Goal: Check status: Check status

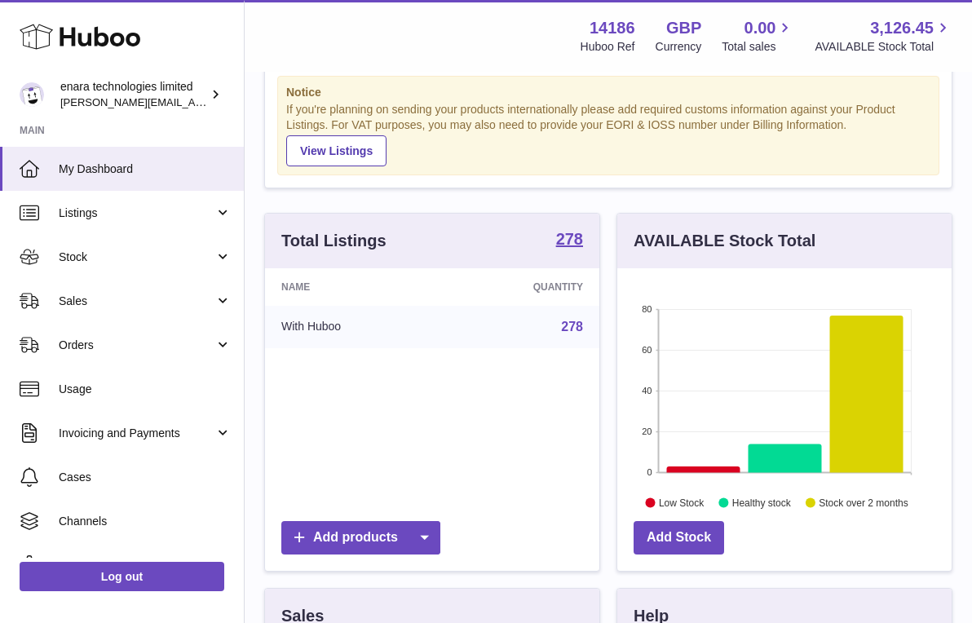
scroll to position [71, 0]
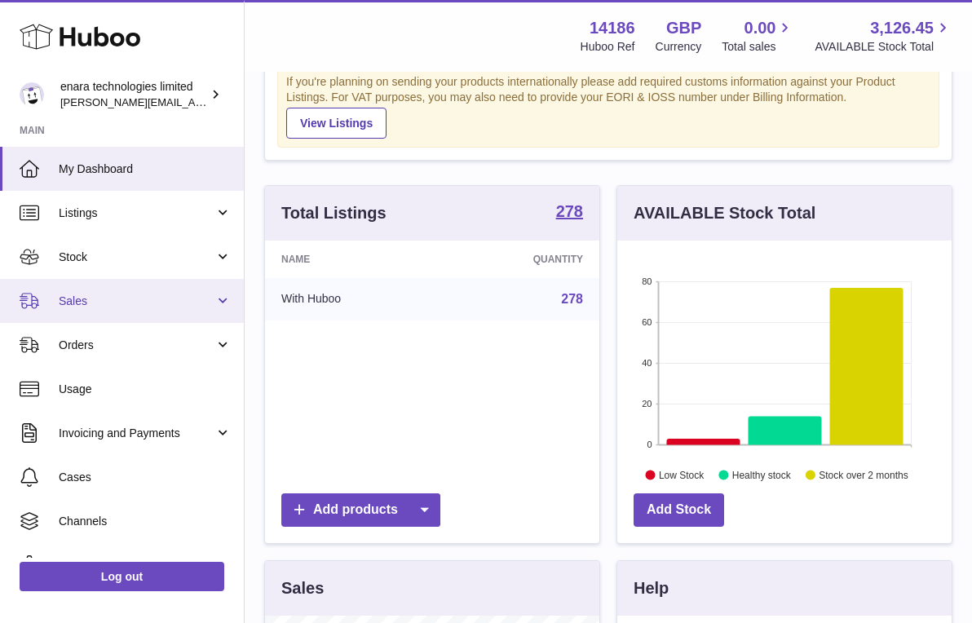
click at [190, 291] on link "Sales" at bounding box center [122, 301] width 244 height 44
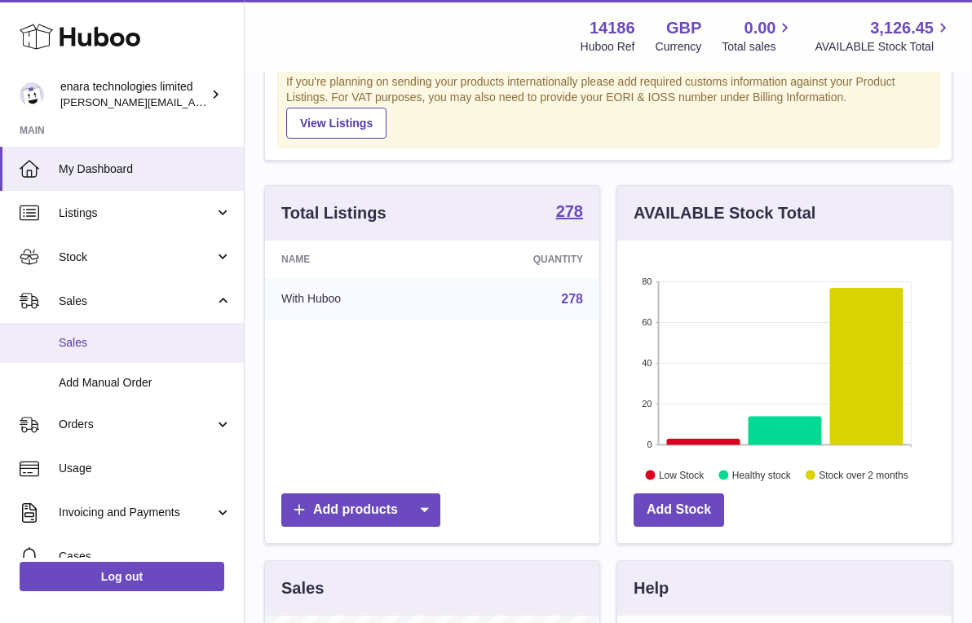
click at [161, 340] on span "Sales" at bounding box center [145, 342] width 173 height 15
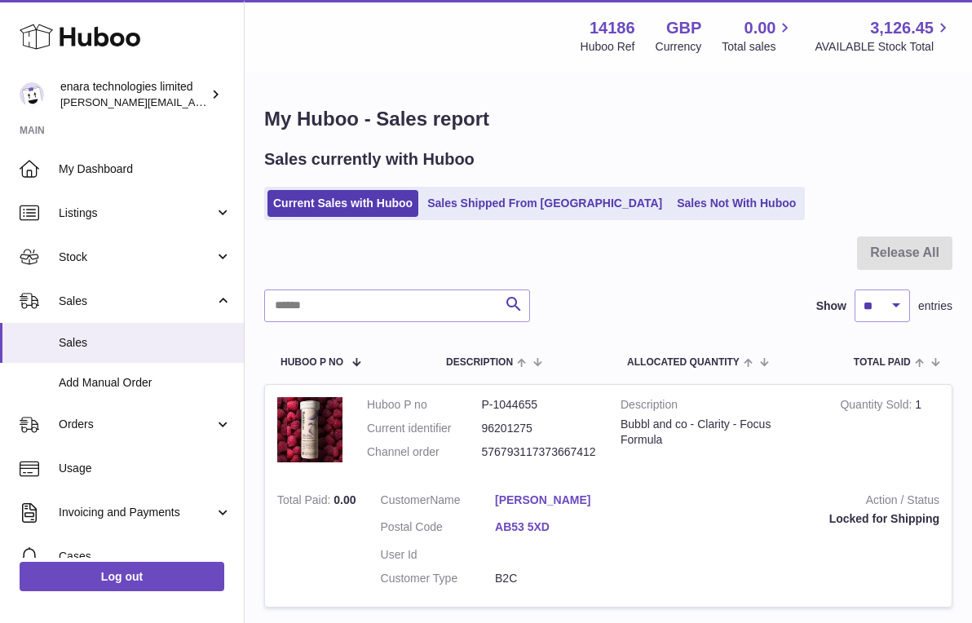
click at [726, 306] on div "Search Show ** ** ** *** entries" at bounding box center [608, 305] width 688 height 33
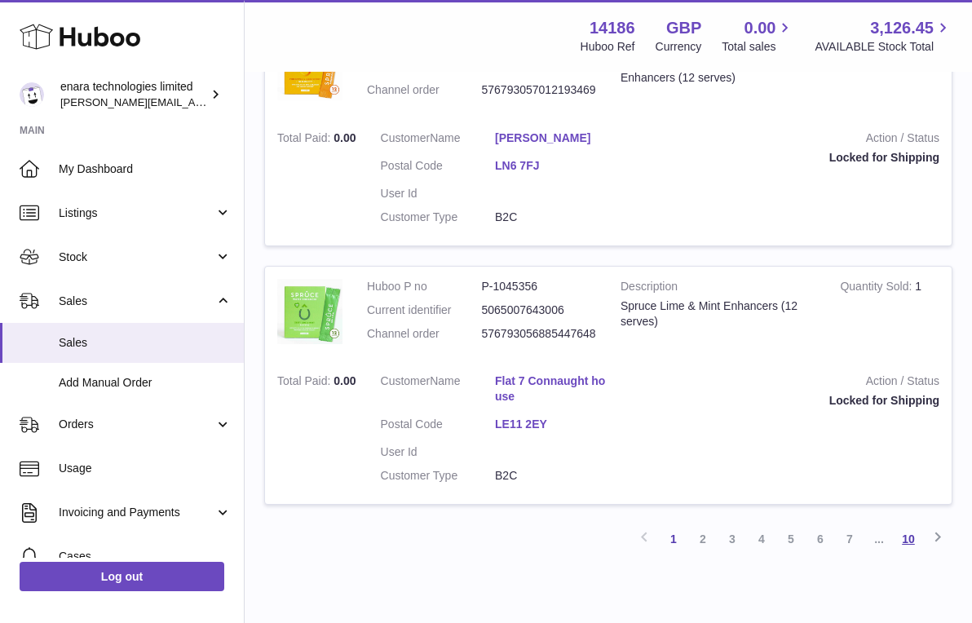
click at [904, 524] on link "10" at bounding box center [908, 538] width 29 height 29
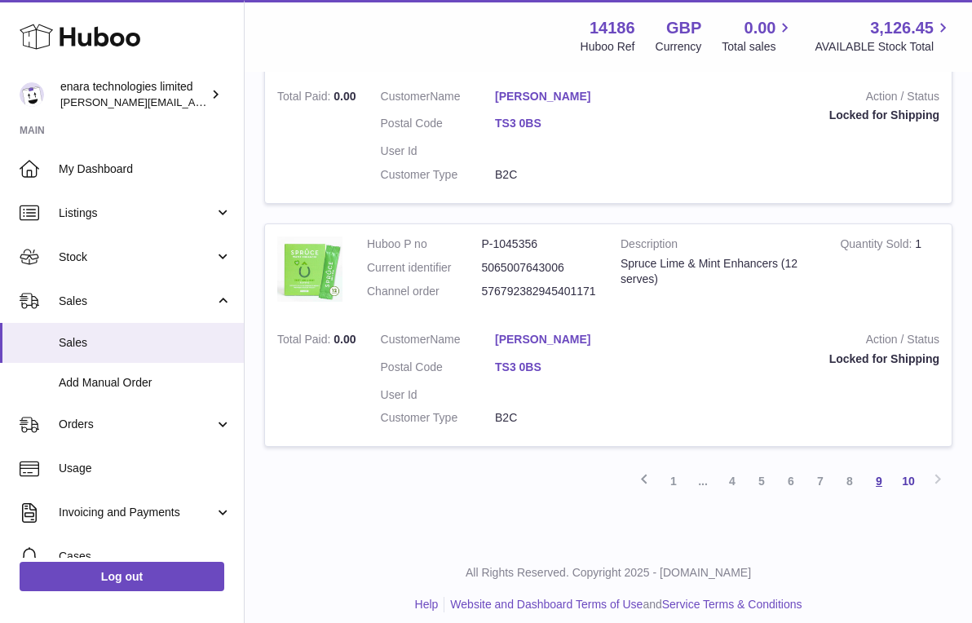
click at [881, 469] on link "9" at bounding box center [878, 480] width 29 height 29
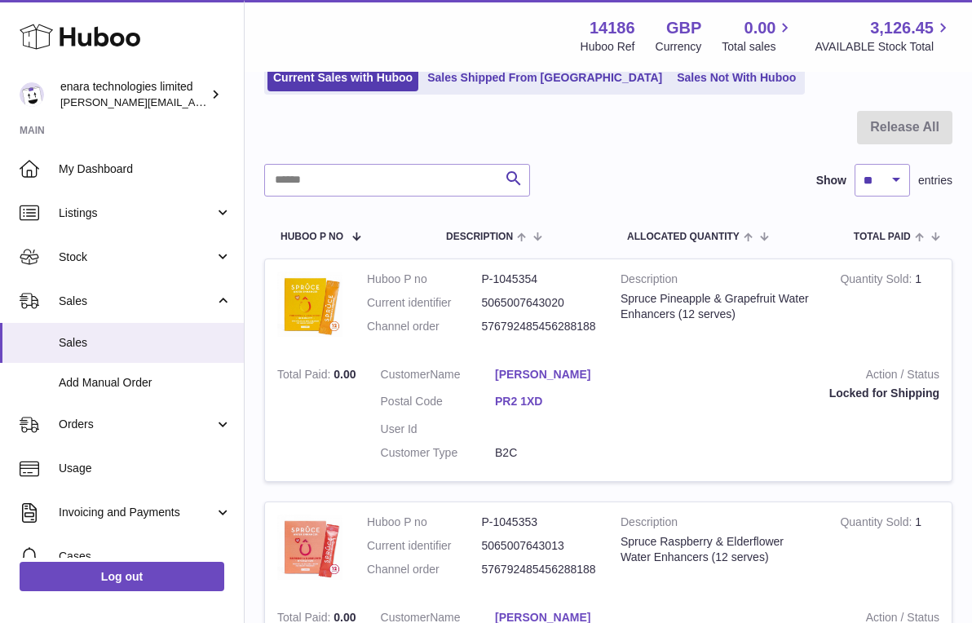
scroll to position [73, 0]
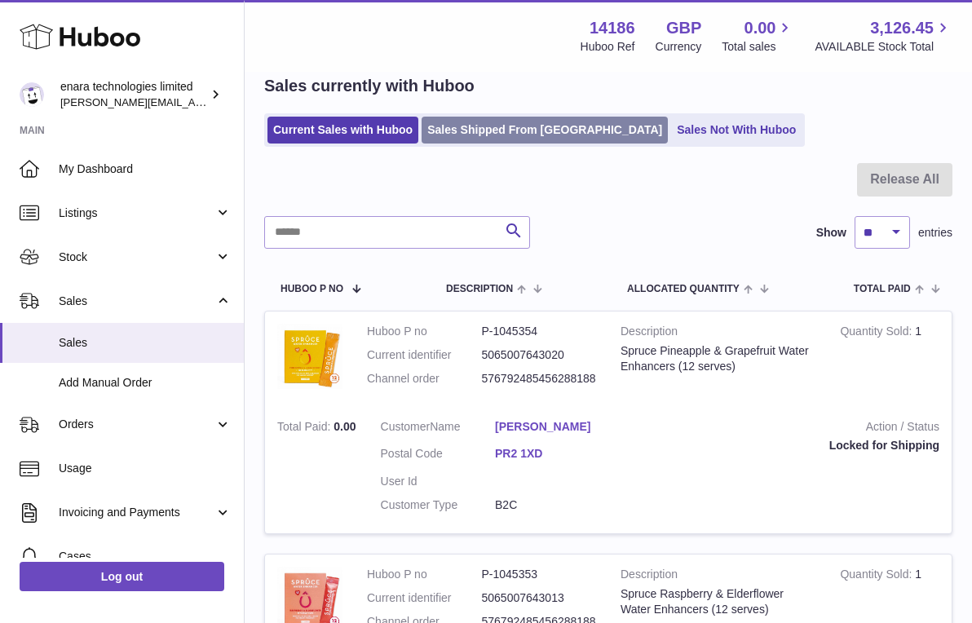
click at [513, 121] on link "Sales Shipped From [GEOGRAPHIC_DATA]" at bounding box center [545, 130] width 246 height 27
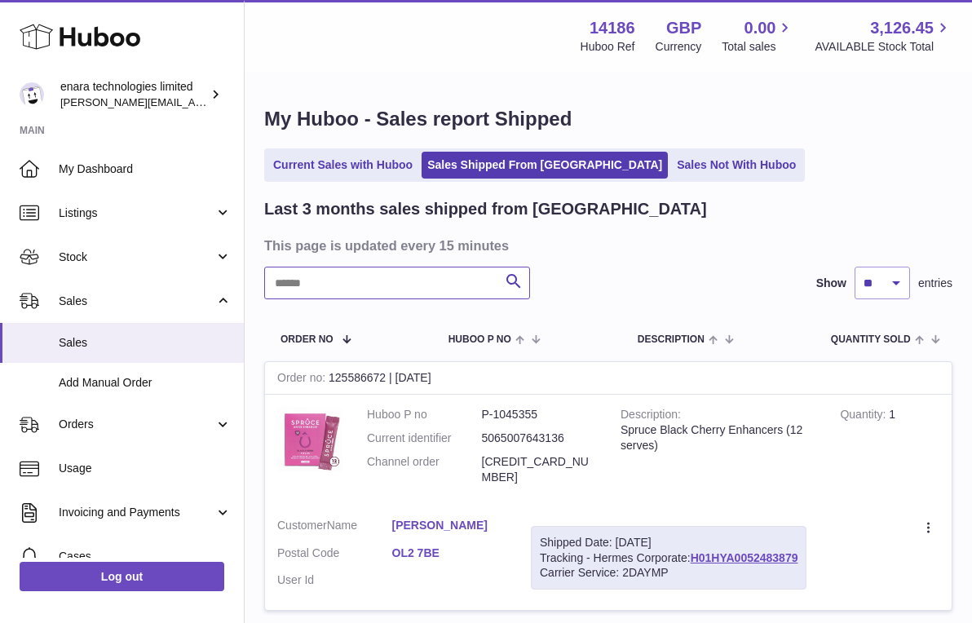
click at [429, 282] on input "text" at bounding box center [397, 283] width 266 height 33
paste input "**********"
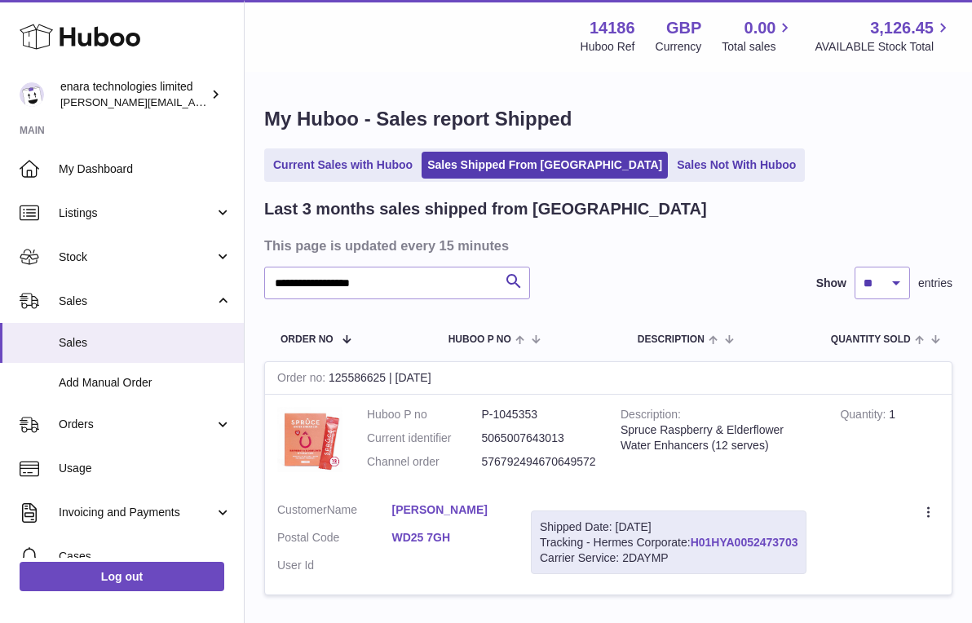
drag, startPoint x: 805, startPoint y: 535, endPoint x: 695, endPoint y: 537, distance: 110.1
click at [695, 537] on div "Shipped Date: 28th Sep 2025 Tracking - Hermes Corporate: H01HYA0052473703 Carri…" at bounding box center [669, 542] width 276 height 64
copy div "H01HYA0052473703"
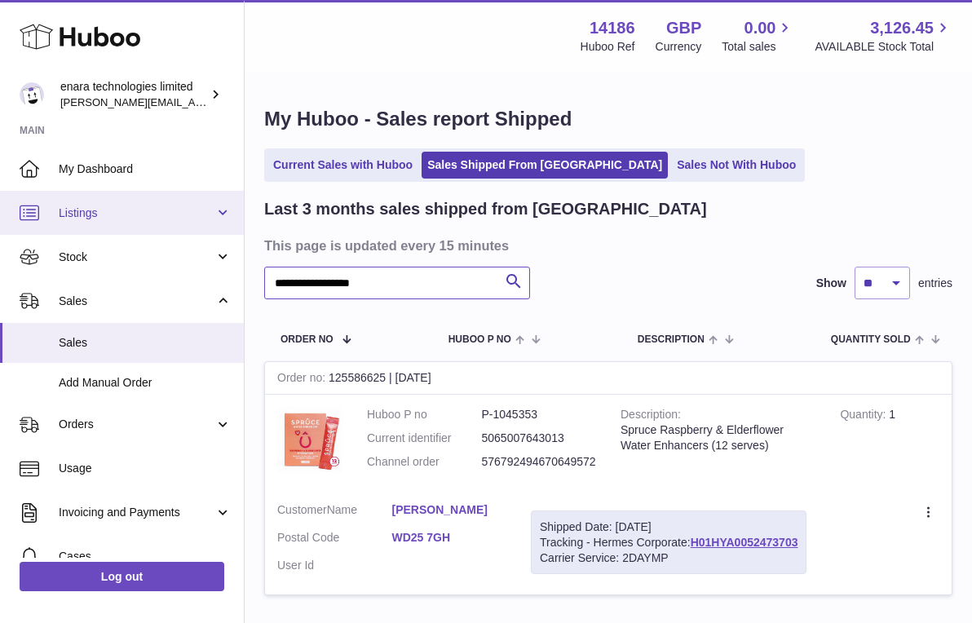
drag, startPoint x: 404, startPoint y: 285, endPoint x: 16, endPoint y: 206, distance: 395.9
click at [30, 226] on div "**********" at bounding box center [486, 372] width 972 height 744
paste input "text"
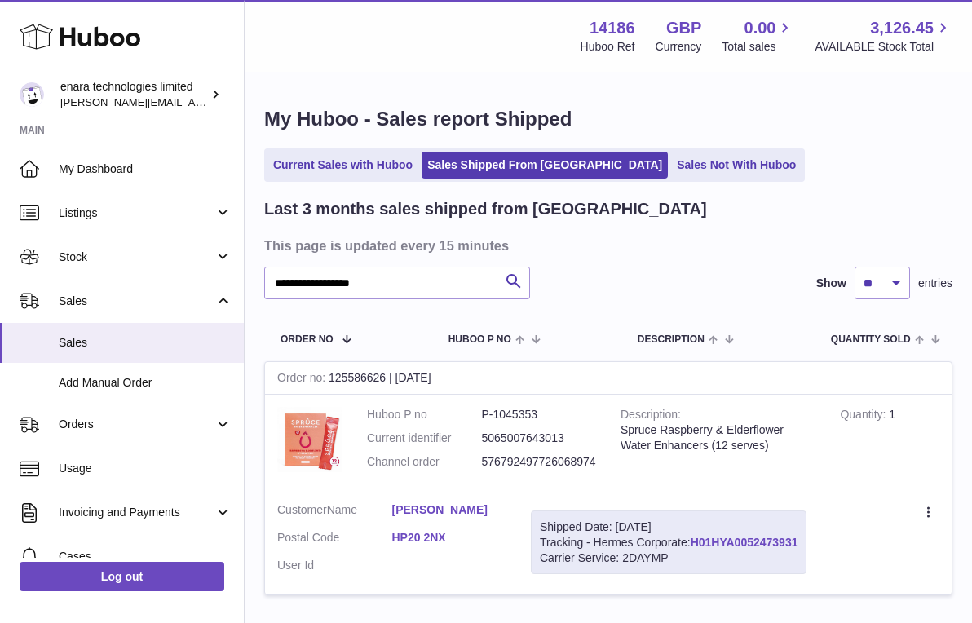
drag, startPoint x: 805, startPoint y: 535, endPoint x: 694, endPoint y: 537, distance: 110.9
click at [694, 537] on div "Shipped Date: 28th Sep 2025 Tracking - Hermes Corporate: H01HYA0052473931 Carri…" at bounding box center [669, 542] width 276 height 64
copy div "H01HYA0052473931"
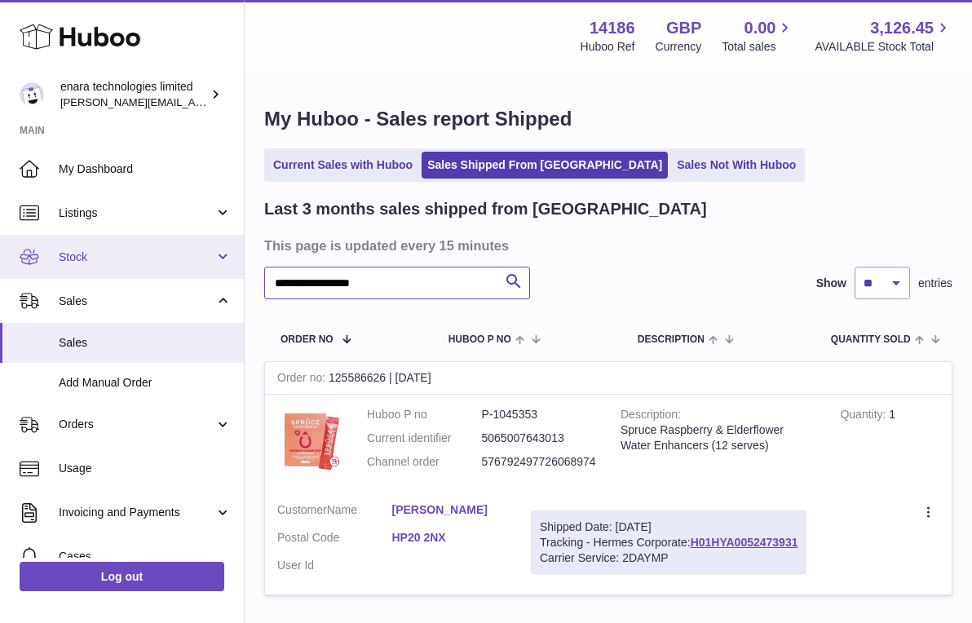
drag, startPoint x: 398, startPoint y: 286, endPoint x: 99, endPoint y: 249, distance: 300.8
click at [108, 249] on div "**********" at bounding box center [486, 372] width 972 height 744
paste input "text"
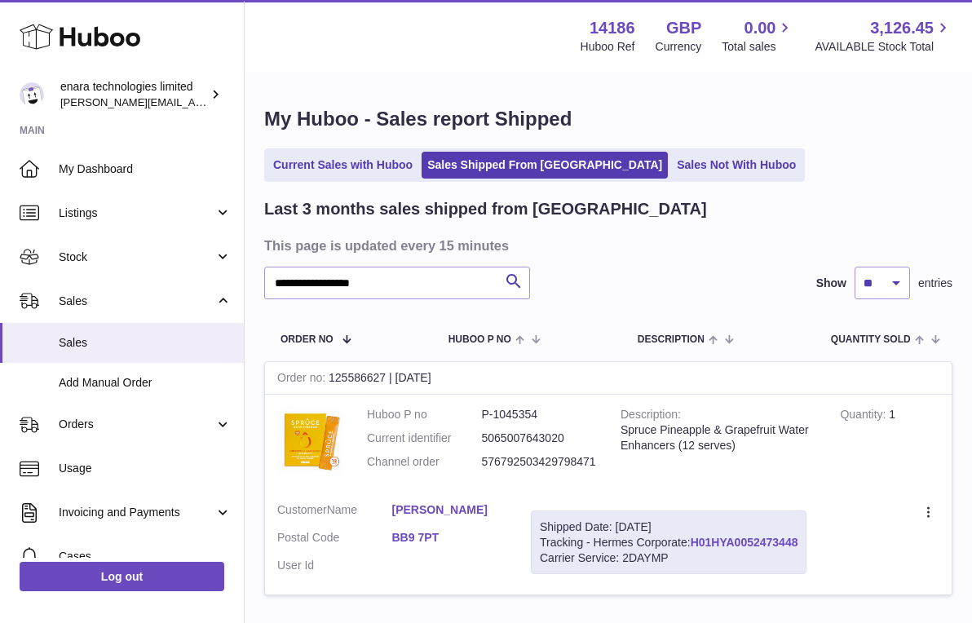
drag, startPoint x: 806, startPoint y: 536, endPoint x: 693, endPoint y: 541, distance: 112.6
click at [693, 541] on div "Shipped Date: 28th Sep 2025 Tracking - Hermes Corporate: H01HYA0052473448 Carri…" at bounding box center [669, 542] width 276 height 64
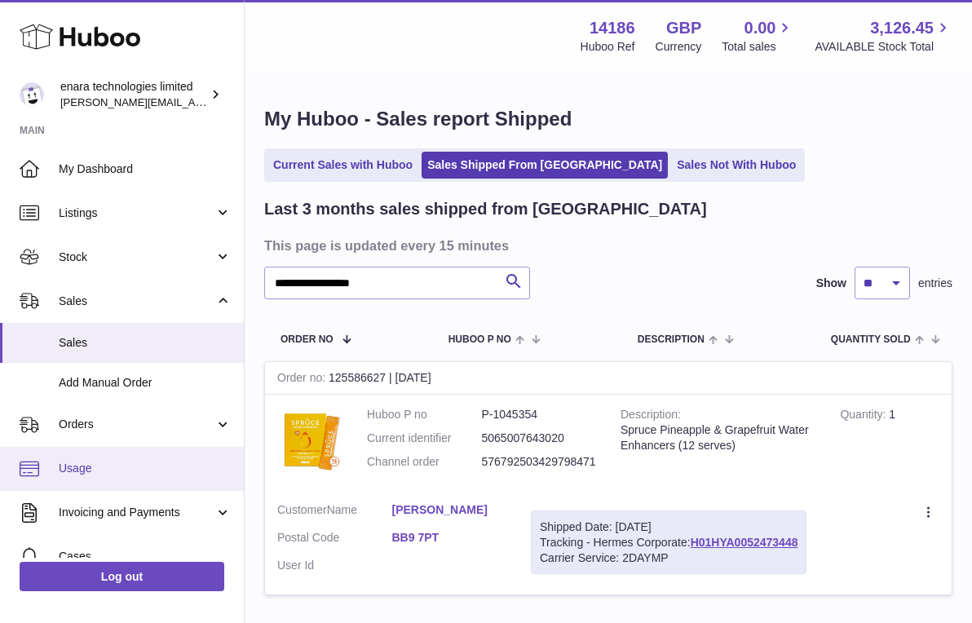
copy div "H01HYA0052473448"
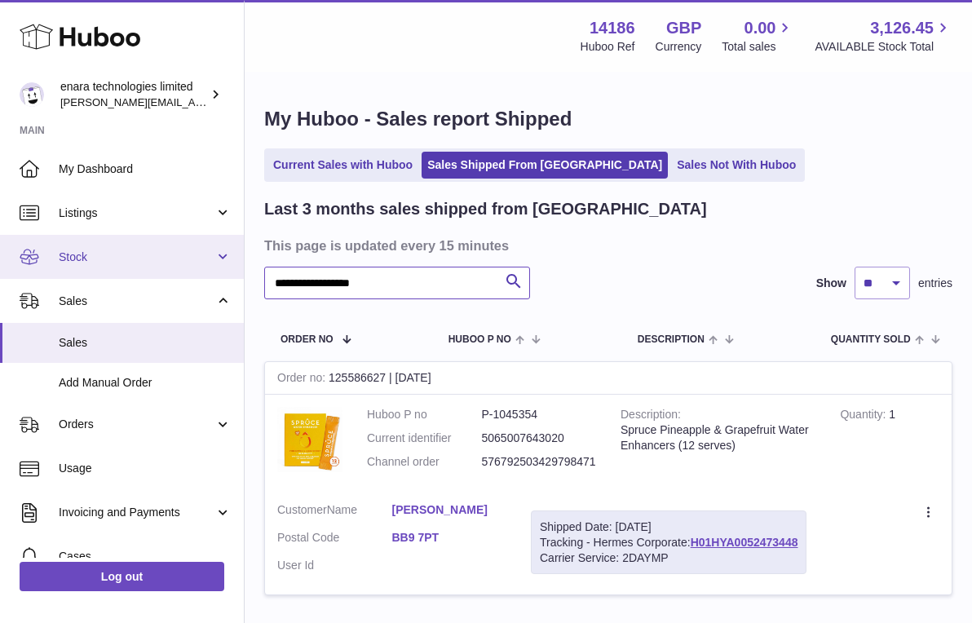
drag, startPoint x: 413, startPoint y: 283, endPoint x: 73, endPoint y: 239, distance: 343.6
click at [87, 241] on div "**********" at bounding box center [486, 372] width 972 height 744
paste input "text"
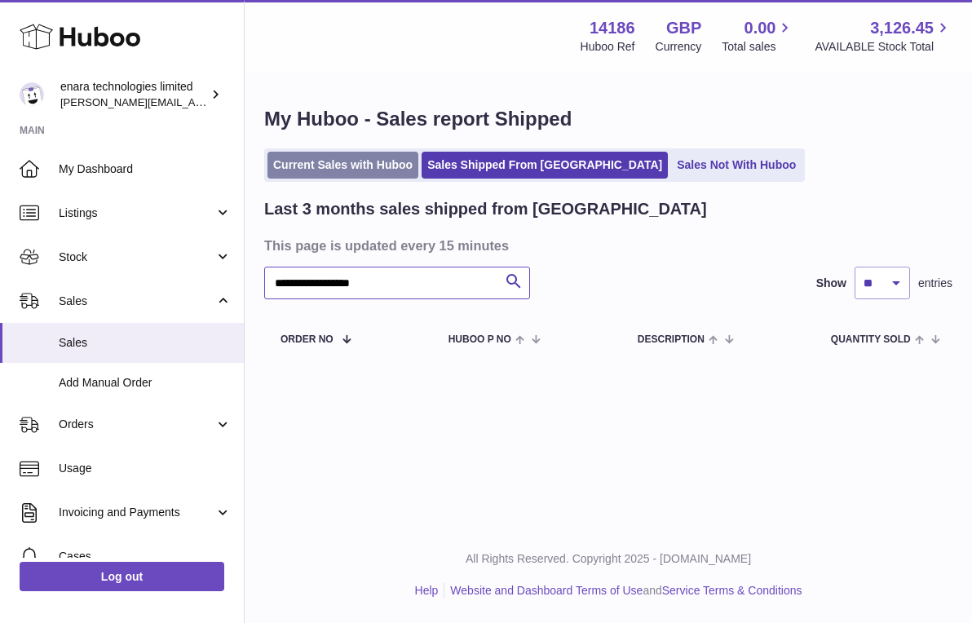
type input "**********"
click at [375, 164] on link "Current Sales with Huboo" at bounding box center [342, 165] width 151 height 27
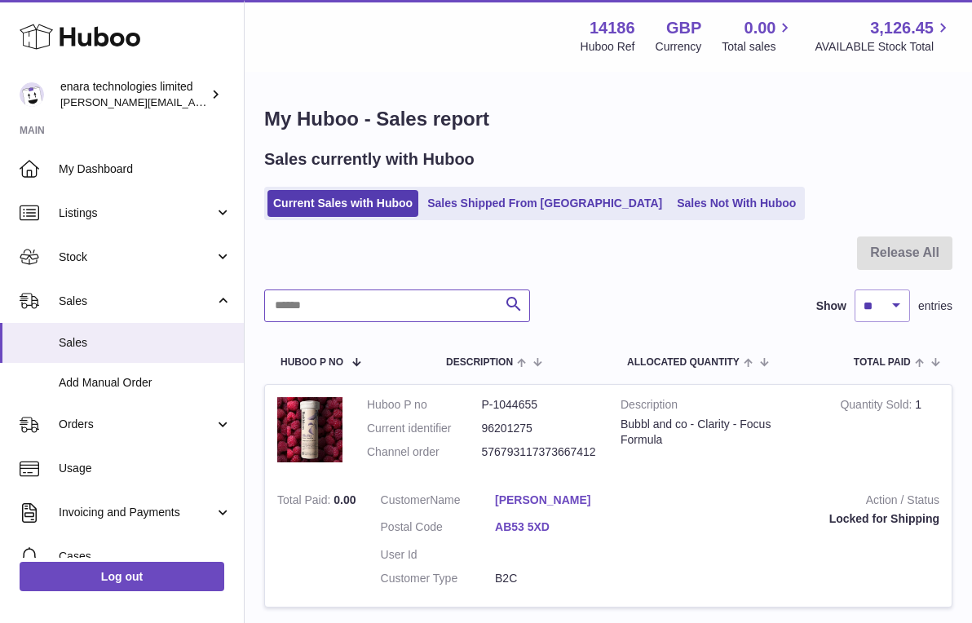
click at [477, 298] on input "text" at bounding box center [397, 305] width 266 height 33
paste input "**********"
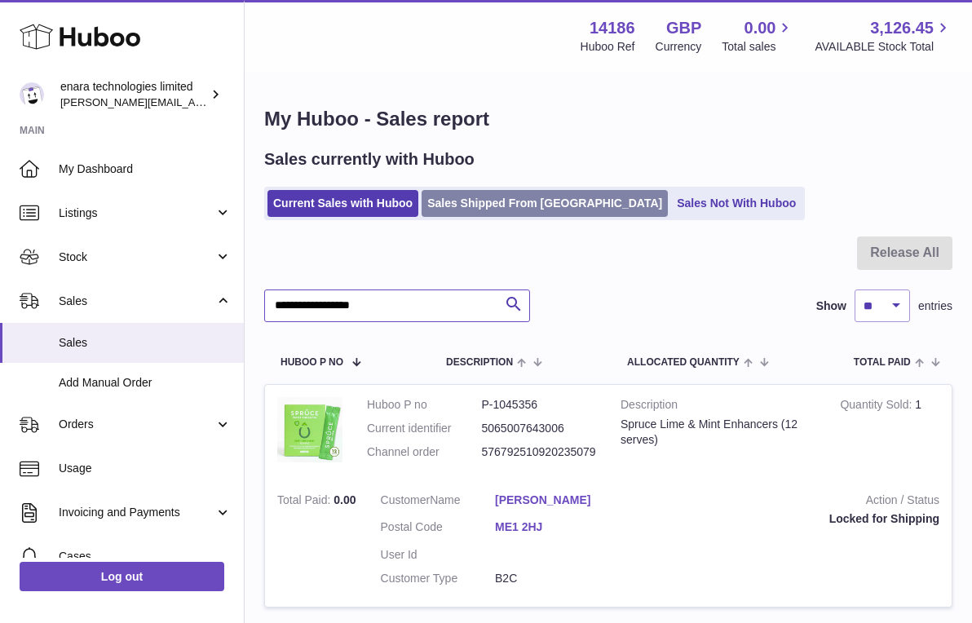
type input "**********"
click at [519, 204] on link "Sales Shipped From [GEOGRAPHIC_DATA]" at bounding box center [545, 203] width 246 height 27
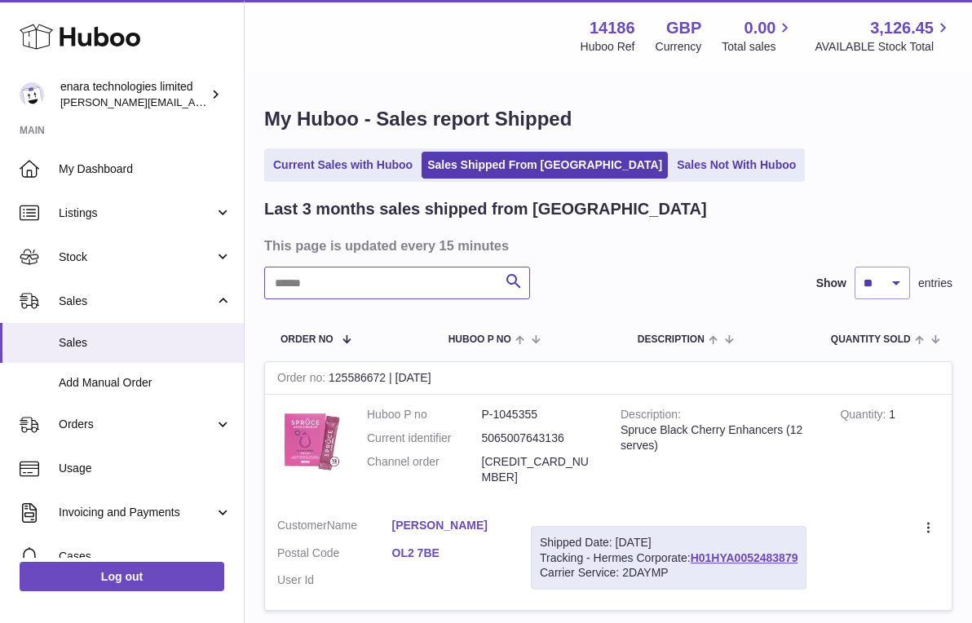
click at [423, 273] on input "text" at bounding box center [397, 283] width 266 height 33
paste input "**********"
drag, startPoint x: 805, startPoint y: 536, endPoint x: 698, endPoint y: 534, distance: 106.8
click at [698, 534] on div "Shipped Date: 28th Sep 2025 Tracking - Hermes Corporate: H01HYA0052473260 Carri…" at bounding box center [669, 558] width 276 height 64
click at [830, 533] on td "Create a ticket Duplicate Order" at bounding box center [885, 558] width 133 height 105
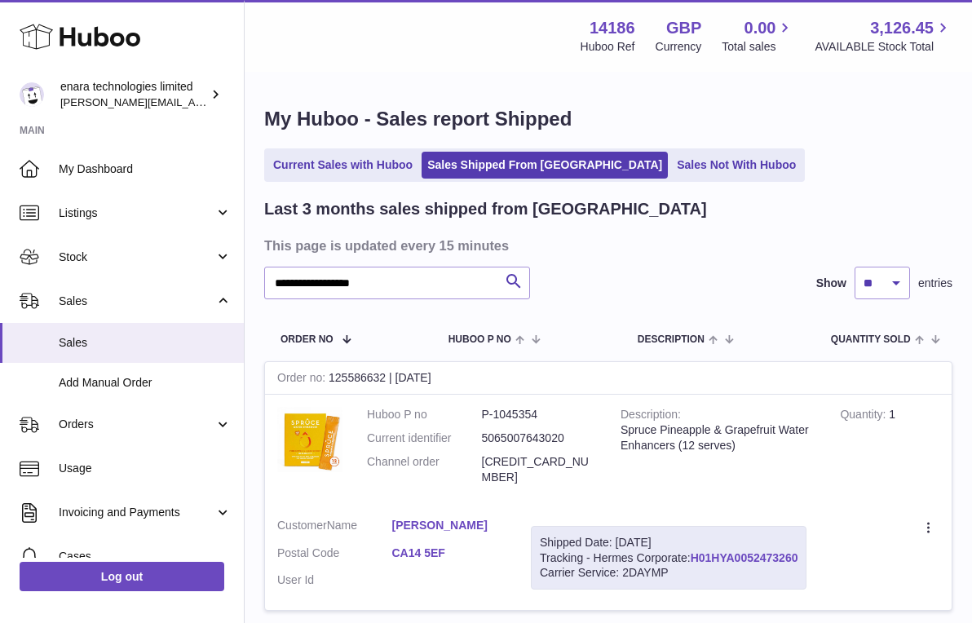
drag, startPoint x: 801, startPoint y: 536, endPoint x: 696, endPoint y: 539, distance: 105.2
click at [696, 539] on div "Shipped Date: 28th Sep 2025 Tracking - Hermes Corporate: H01HYA0052473260 Carri…" at bounding box center [669, 558] width 276 height 64
copy div "H01HYA0052473260"
drag, startPoint x: 448, startPoint y: 280, endPoint x: -54, endPoint y: 231, distance: 503.8
click at [0, 231] on html ".st0{fill:#141414;}" at bounding box center [486, 311] width 972 height 623
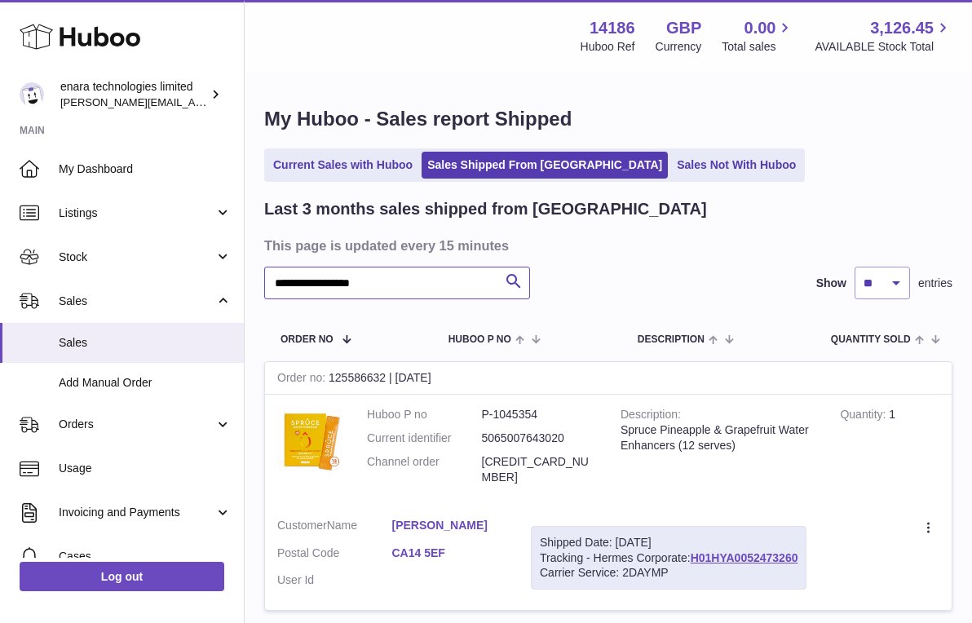
paste input "text"
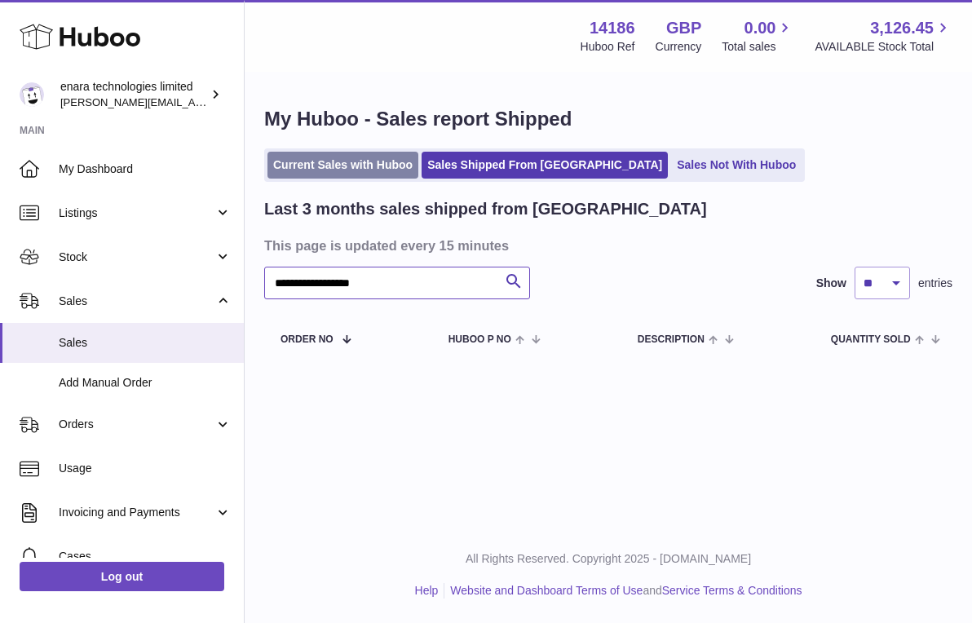
type input "**********"
click at [349, 162] on link "Current Sales with Huboo" at bounding box center [342, 165] width 151 height 27
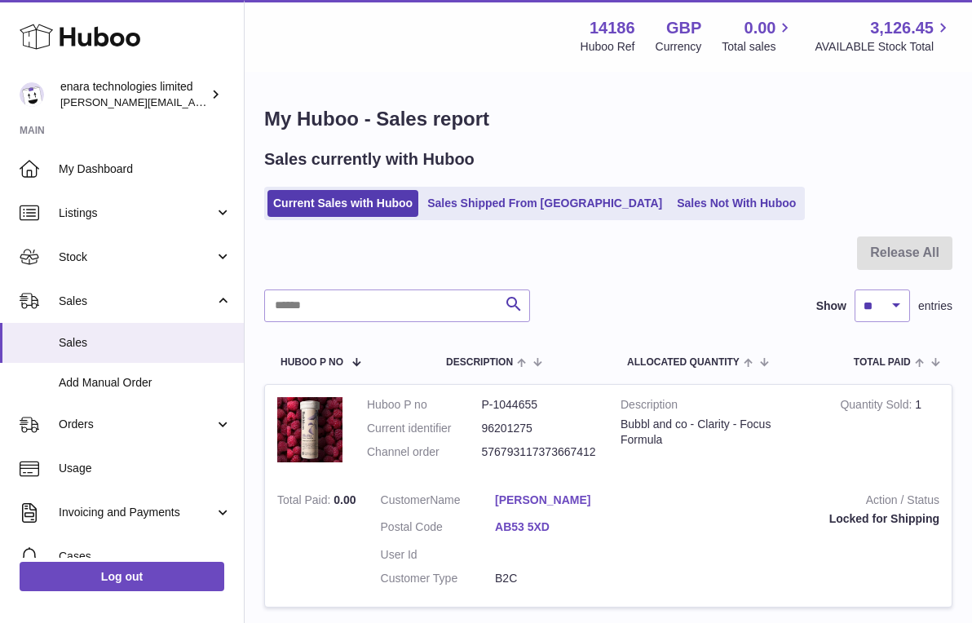
click at [468, 313] on input "text" at bounding box center [397, 305] width 266 height 33
paste input "**********"
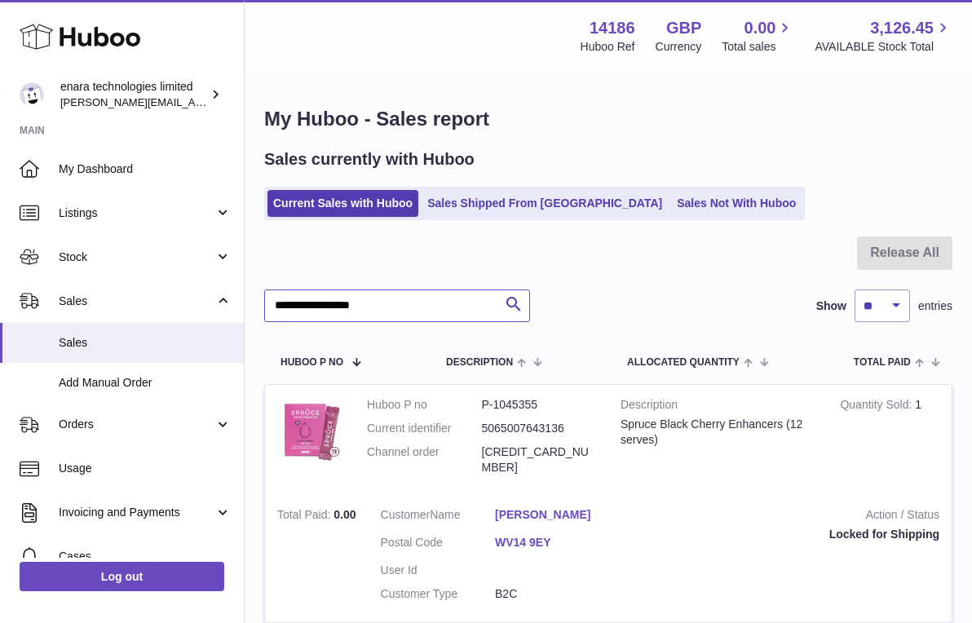
drag, startPoint x: 436, startPoint y: 304, endPoint x: -180, endPoint y: 206, distance: 624.1
click at [0, 206] on html ".st0{fill:#141414;}" at bounding box center [486, 311] width 972 height 623
paste input "text"
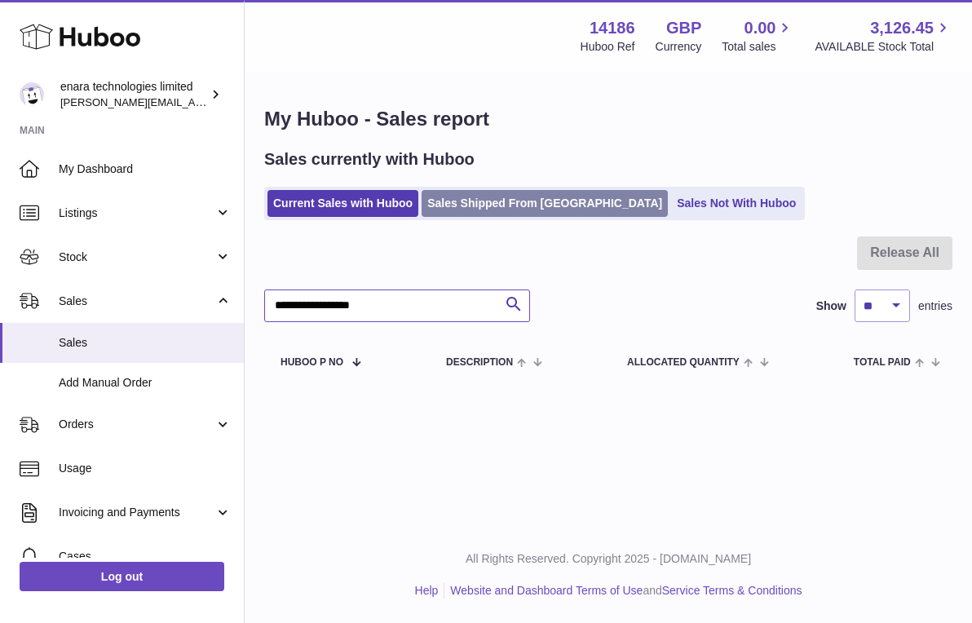
type input "**********"
click at [504, 198] on link "Sales Shipped From [GEOGRAPHIC_DATA]" at bounding box center [545, 203] width 246 height 27
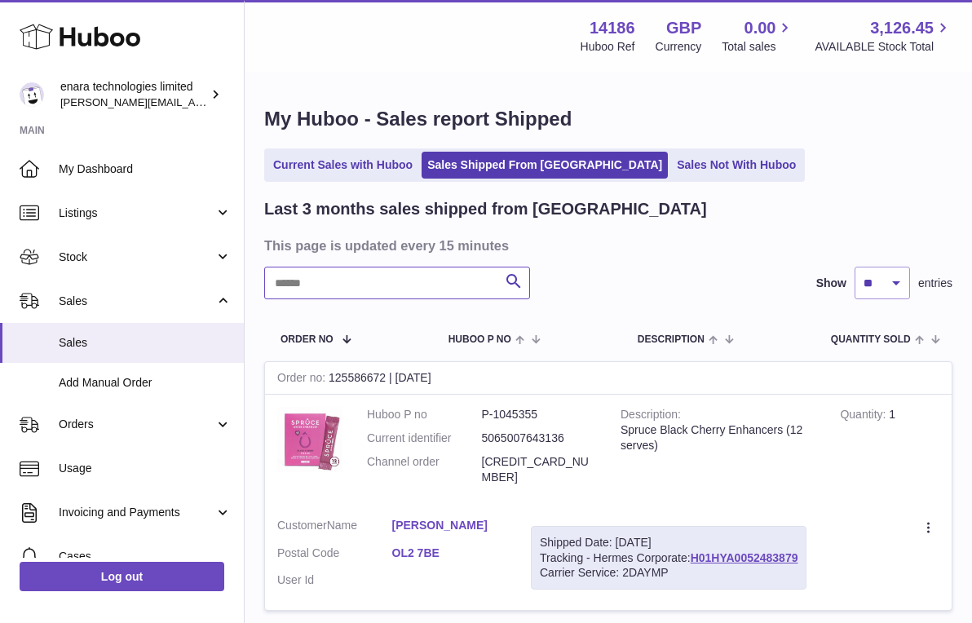
click at [431, 277] on input "text" at bounding box center [397, 283] width 266 height 33
paste input "**********"
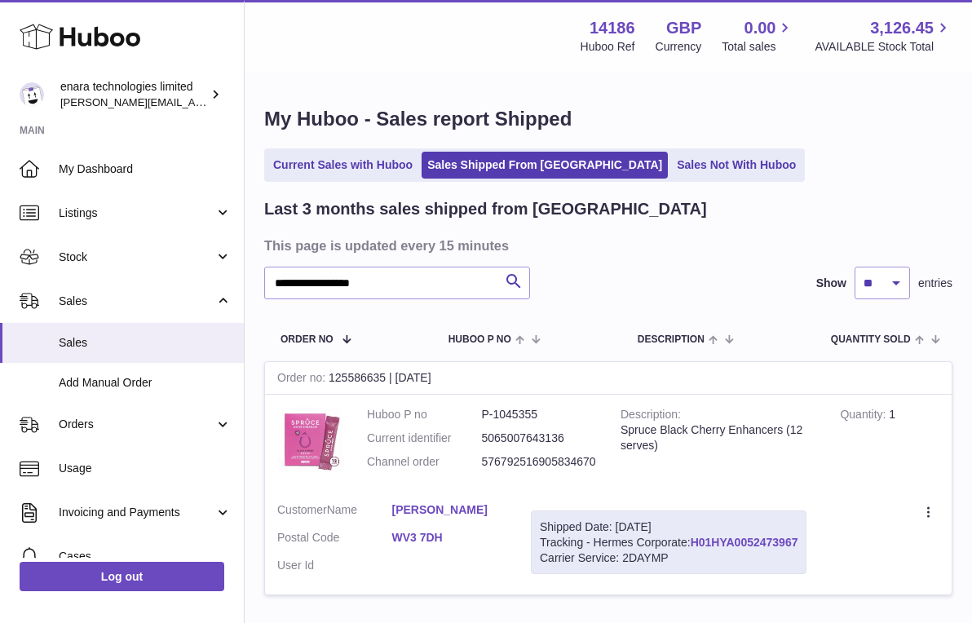
drag, startPoint x: 806, startPoint y: 536, endPoint x: 695, endPoint y: 535, distance: 110.9
click at [695, 535] on div "Shipped Date: [DATE] Tracking - Hermes Corporate: H01HYA0052473967 Carrier Serv…" at bounding box center [669, 542] width 276 height 64
copy div "H01HYA0052473967"
paste input "text"
drag, startPoint x: 434, startPoint y: 279, endPoint x: -55, endPoint y: 223, distance: 492.4
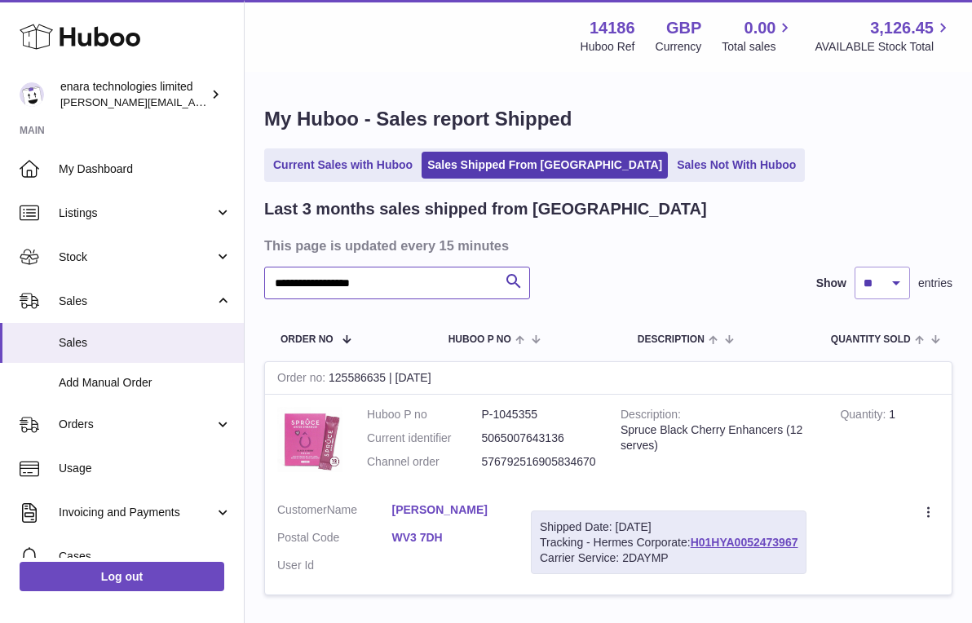
click at [0, 223] on html ".st0{fill:#141414;}" at bounding box center [486, 311] width 972 height 623
drag, startPoint x: 805, startPoint y: 534, endPoint x: 695, endPoint y: 537, distance: 110.1
click at [695, 537] on div "Shipped Date: [DATE] Tracking - Hermes Corporate: H01HYA0052484148 Carrier Serv…" at bounding box center [669, 542] width 276 height 64
copy div "H01HYA0052484148"
drag, startPoint x: 408, startPoint y: 278, endPoint x: -38, endPoint y: 221, distance: 450.4
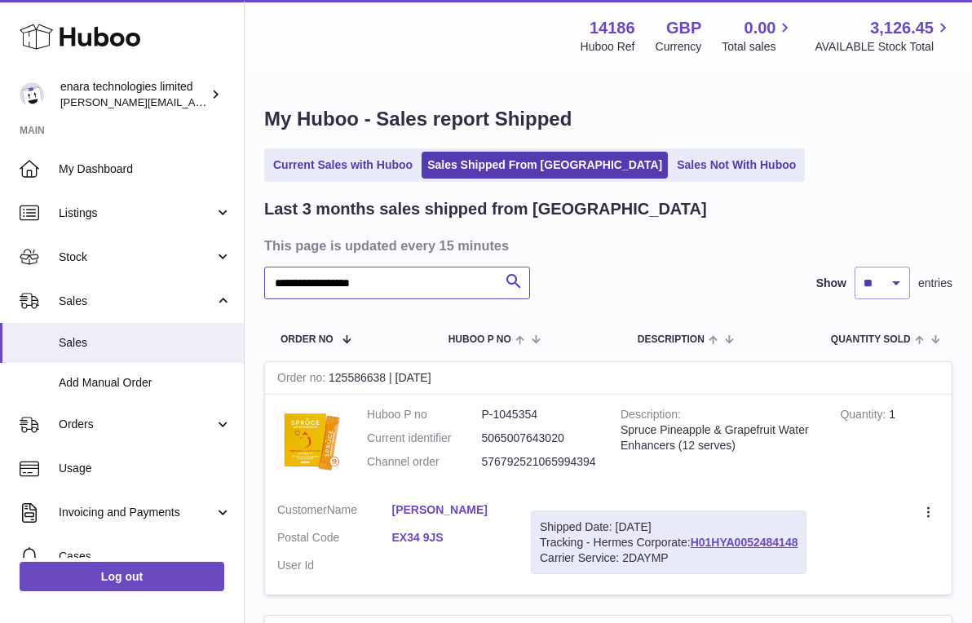
click at [0, 221] on html ".st0{fill:#141414;}" at bounding box center [486, 311] width 972 height 623
paste input "text"
drag, startPoint x: 803, startPoint y: 536, endPoint x: 696, endPoint y: 539, distance: 106.8
click at [696, 539] on div "Shipped Date: 28th Sep 2025 Tracking - Hermes Corporate: H01HYA0052473462 Carri…" at bounding box center [669, 542] width 276 height 64
copy div "H01HYA0052473462"
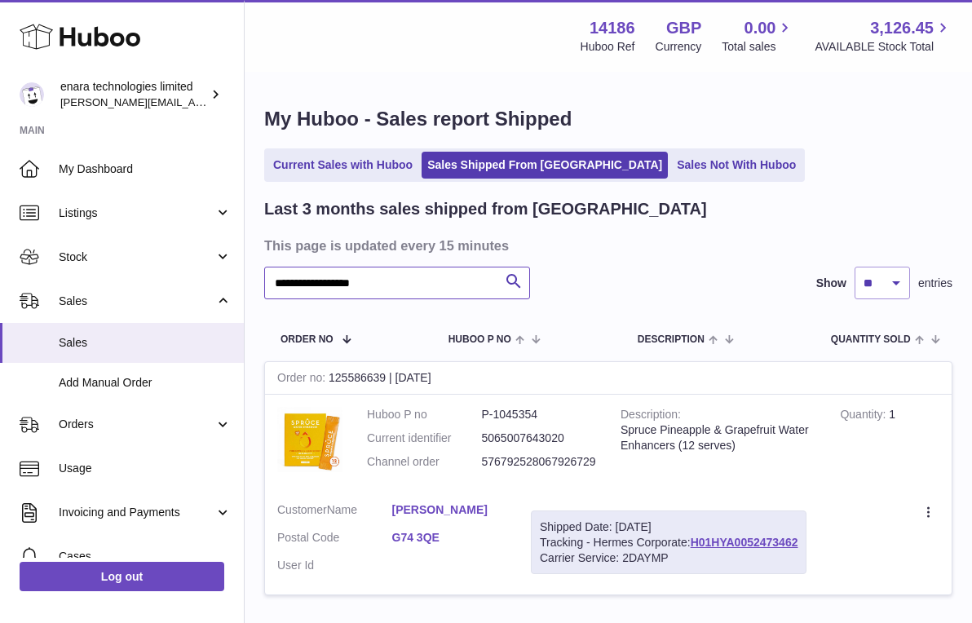
drag, startPoint x: 413, startPoint y: 283, endPoint x: -116, endPoint y: 202, distance: 534.5
click at [0, 202] on html ".st0{fill:#141414;}" at bounding box center [486, 311] width 972 height 623
paste input "text"
drag, startPoint x: 806, startPoint y: 535, endPoint x: 694, endPoint y: 538, distance: 111.7
click at [694, 538] on div "Shipped Date: 28th Sep 2025 Tracking - Hermes Corporate: H01HYA0052484263 Carri…" at bounding box center [669, 542] width 276 height 64
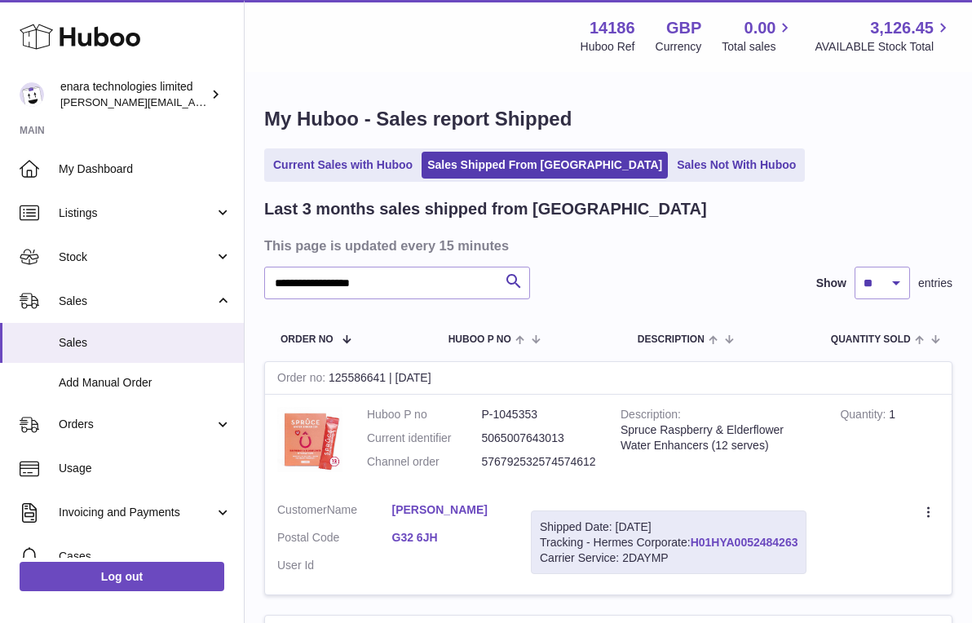
copy div "H01HYA0052484263"
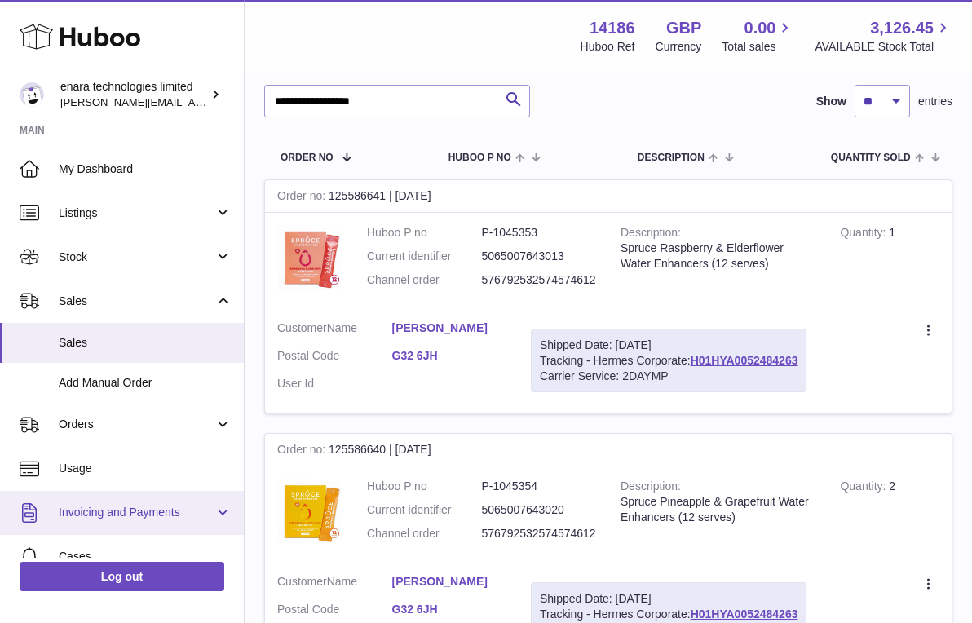
scroll to position [187, 0]
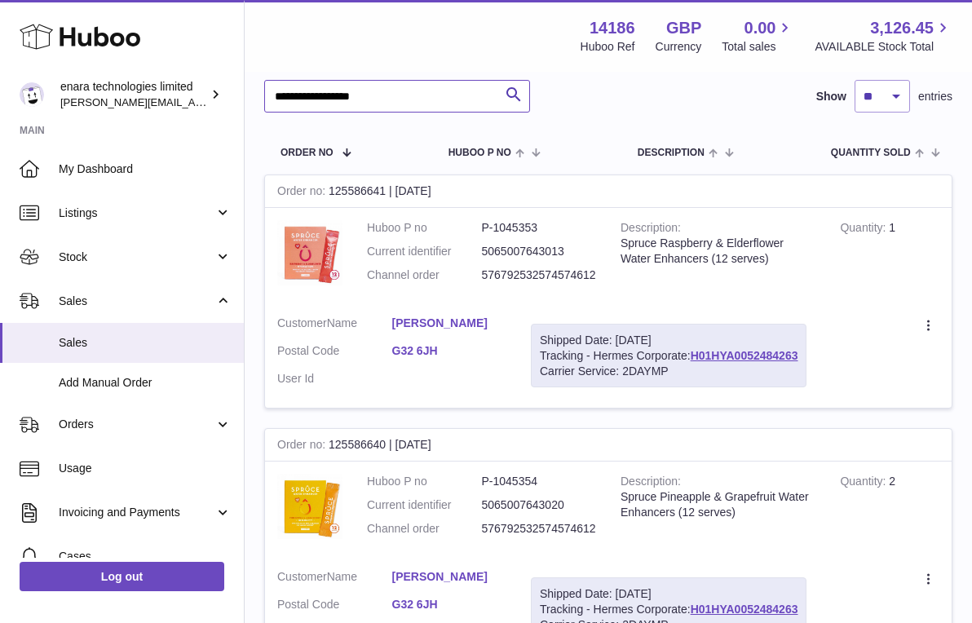
drag, startPoint x: 433, startPoint y: 100, endPoint x: 88, endPoint y: 70, distance: 346.2
click at [88, 70] on div "**********" at bounding box center [486, 312] width 972 height 998
paste input "text"
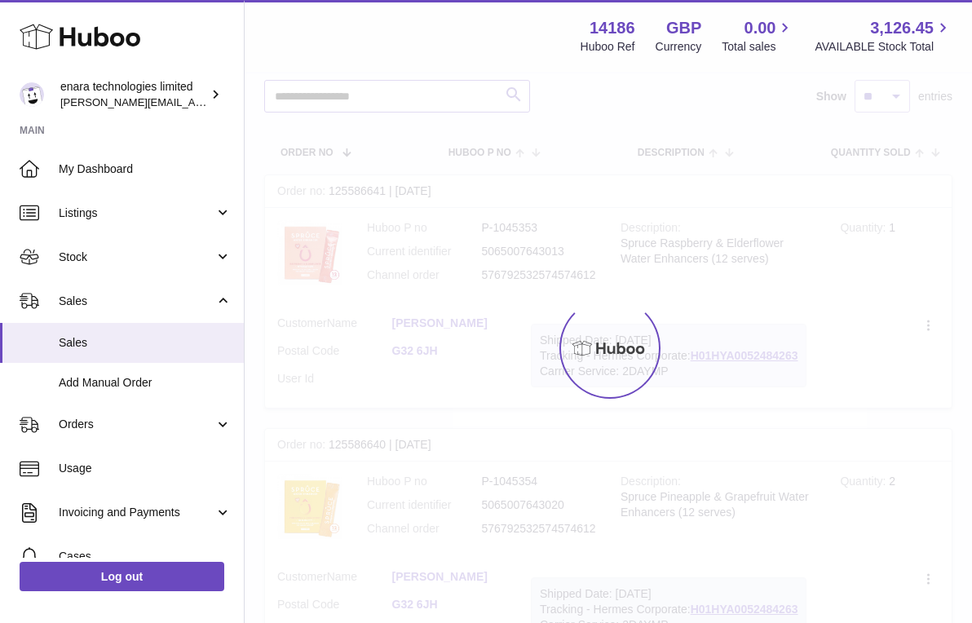
scroll to position [113, 0]
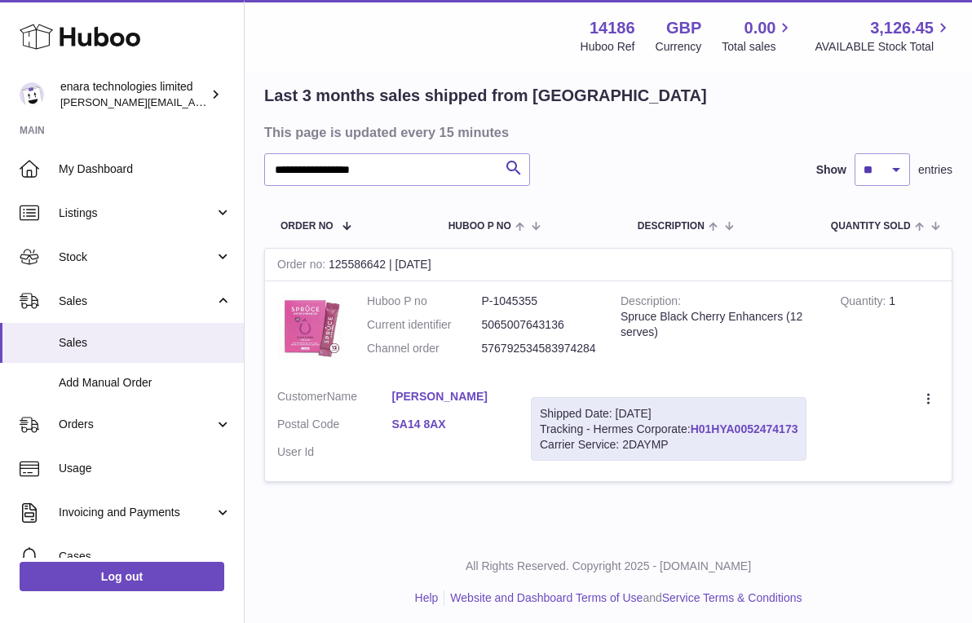
drag, startPoint x: 807, startPoint y: 422, endPoint x: 695, endPoint y: 422, distance: 111.7
click at [695, 422] on div "Shipped Date: 28th Sep 2025 Tracking - Hermes Corporate: H01HYA0052474173 Carri…" at bounding box center [669, 429] width 276 height 64
copy div "H01HYA0052474173"
drag, startPoint x: 409, startPoint y: 167, endPoint x: -28, endPoint y: 108, distance: 441.1
click at [0, 108] on html ".st0{fill:#141414;}" at bounding box center [486, 198] width 972 height 623
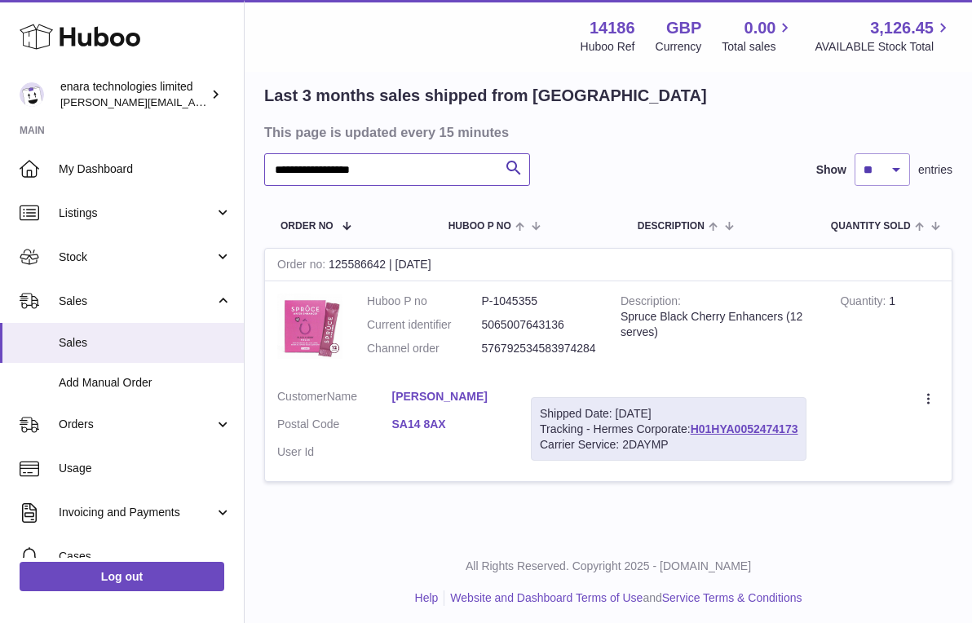
paste input "text"
drag, startPoint x: 802, startPoint y: 422, endPoint x: 694, endPoint y: 429, distance: 108.7
click at [694, 429] on div "Shipped Date: 28th Sep 2025 Tracking - Hermes Corporate: H01HYA0052473943 Carri…" at bounding box center [669, 429] width 276 height 64
copy div "H01HYA0052473943"
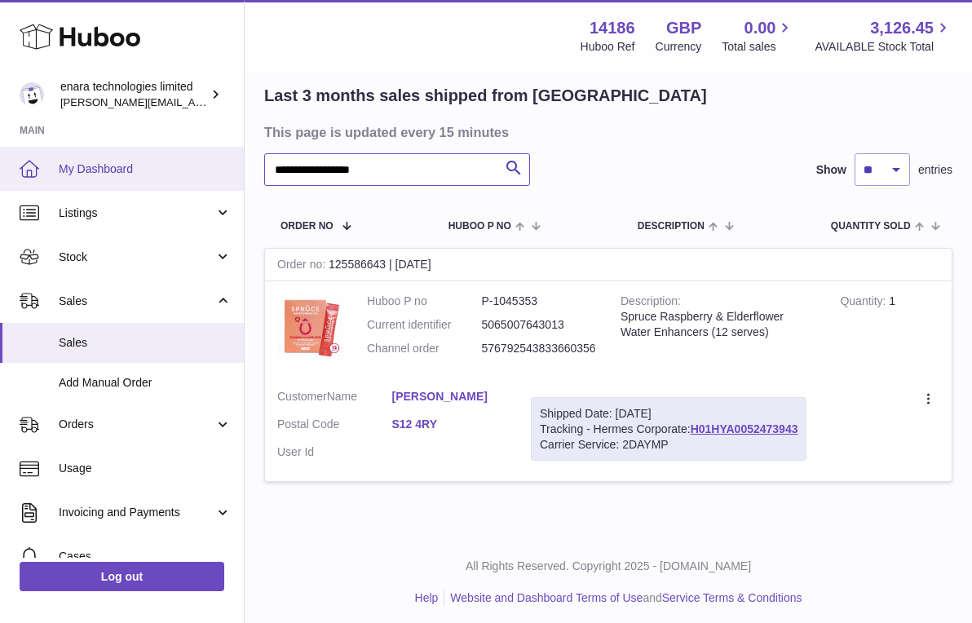
drag, startPoint x: 412, startPoint y: 167, endPoint x: 98, endPoint y: 147, distance: 314.6
click at [104, 148] on div "**********" at bounding box center [486, 259] width 972 height 744
paste input "text"
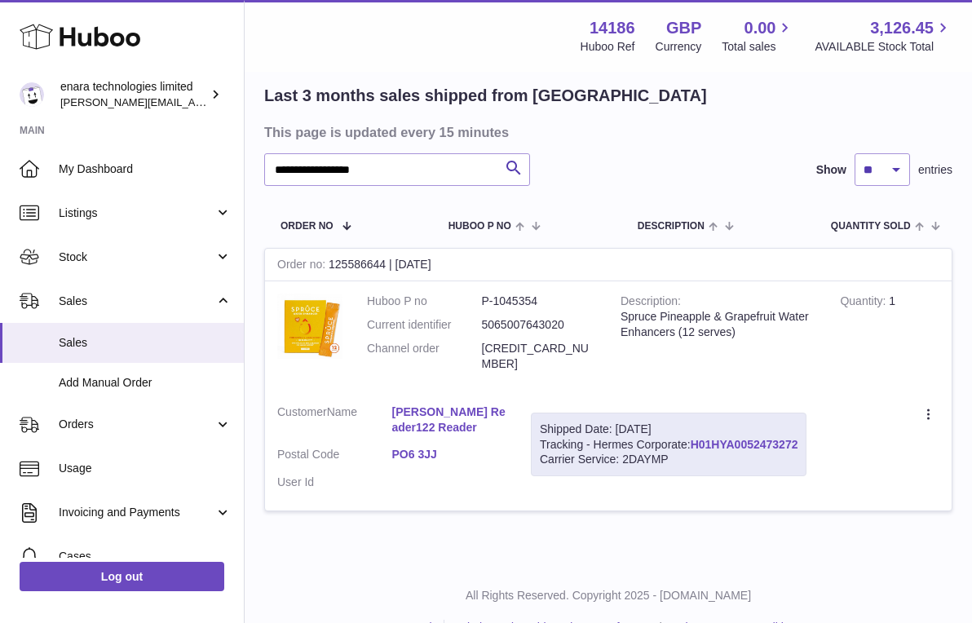
drag, startPoint x: 806, startPoint y: 421, endPoint x: 694, endPoint y: 424, distance: 111.7
click at [694, 424] on div "Shipped Date: 28th Sep 2025 Tracking - Hermes Corporate: H01HYA0052473272 Carri…" at bounding box center [669, 445] width 276 height 64
copy div "H01HYA0052473272"
drag, startPoint x: 434, startPoint y: 177, endPoint x: 116, endPoint y: 122, distance: 322.6
click at [117, 123] on div "**********" at bounding box center [486, 273] width 972 height 773
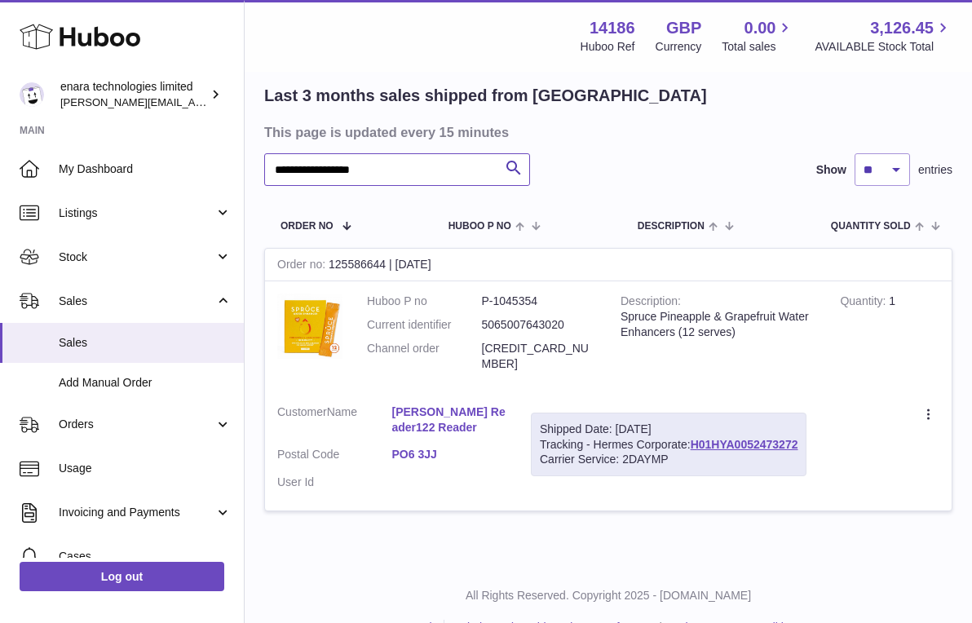
paste input "text"
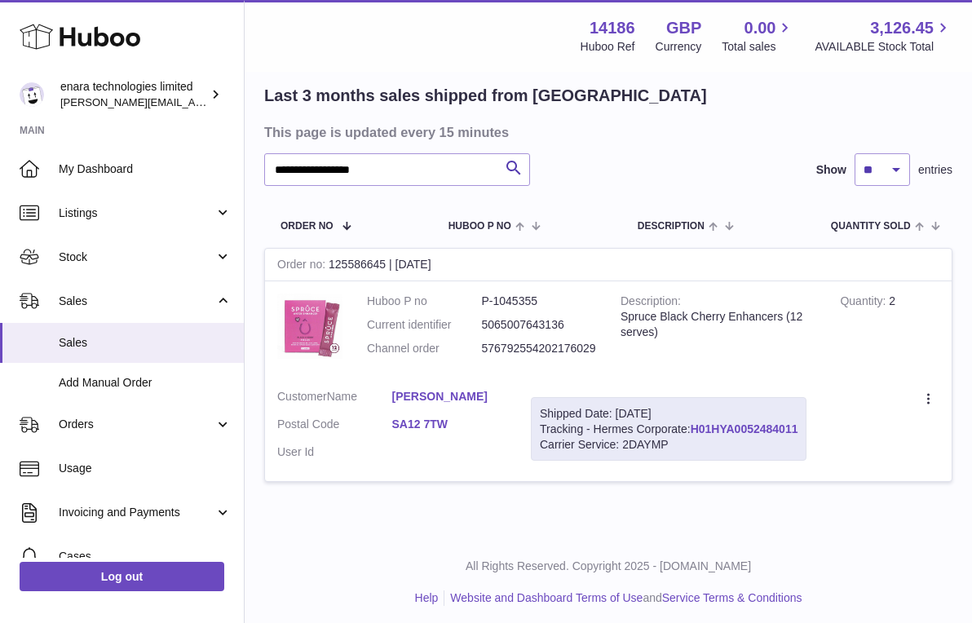
drag, startPoint x: 804, startPoint y: 422, endPoint x: 695, endPoint y: 423, distance: 108.4
click at [695, 423] on div "Shipped Date: 28th Sep 2025 Tracking - Hermes Corporate: H01HYA0052484011 Carri…" at bounding box center [669, 429] width 276 height 64
copy div "H01HYA0052484011"
drag, startPoint x: 432, startPoint y: 161, endPoint x: 461, endPoint y: 194, distance: 44.5
click at [461, 194] on div "**********" at bounding box center [608, 293] width 688 height 417
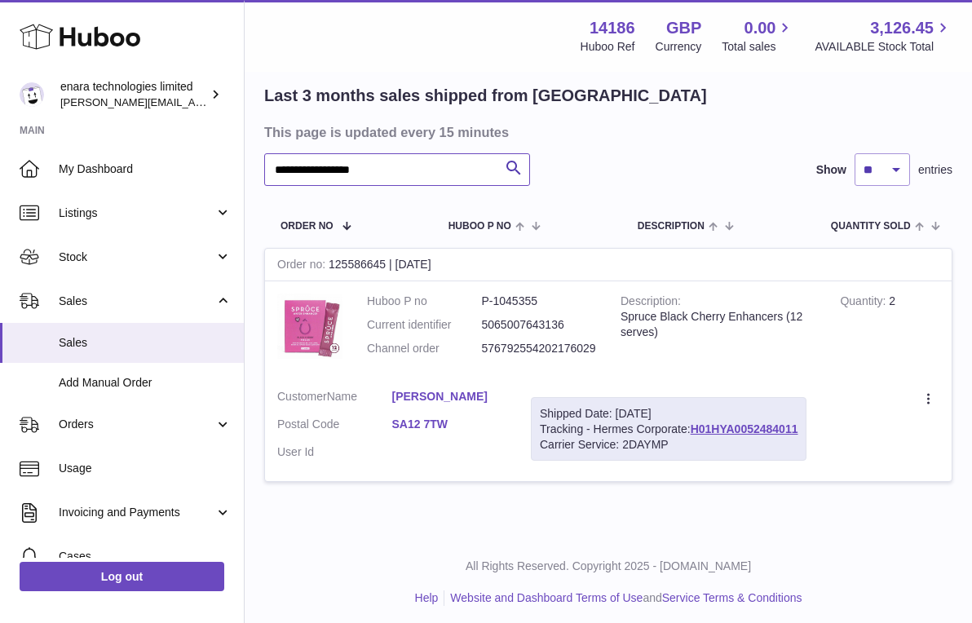
paste input "text"
drag, startPoint x: 805, startPoint y: 423, endPoint x: 695, endPoint y: 426, distance: 109.3
click at [695, 426] on div "Shipped Date: 28th Sep 2025 Tracking - Hermes Corporate: H01HYA0052474185 Carri…" at bounding box center [669, 429] width 276 height 64
copy div "H01HYA0052474185"
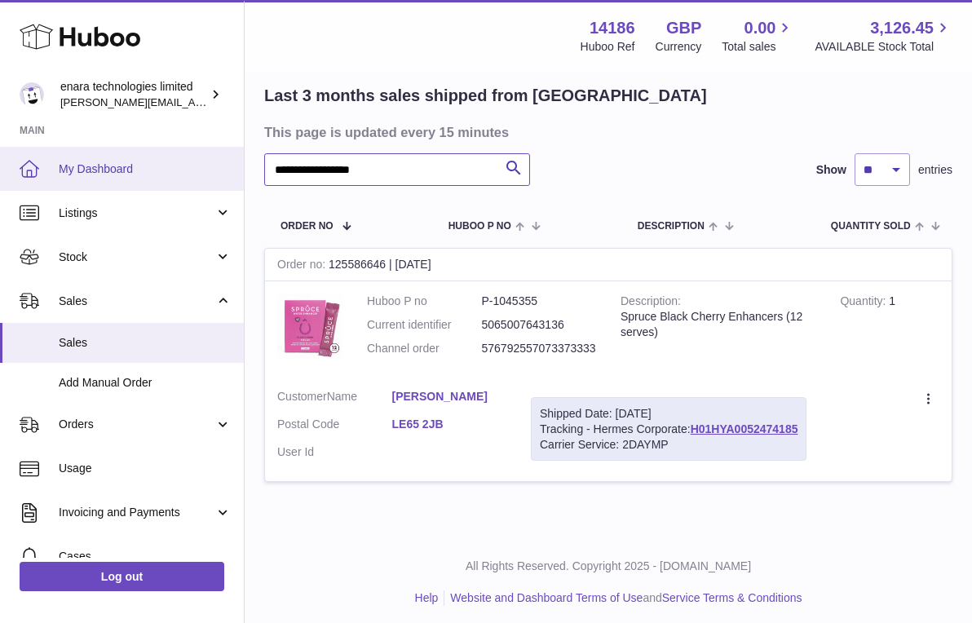
drag, startPoint x: 463, startPoint y: 174, endPoint x: 36, endPoint y: 164, distance: 427.4
click at [39, 166] on div "**********" at bounding box center [486, 259] width 972 height 744
paste input "text"
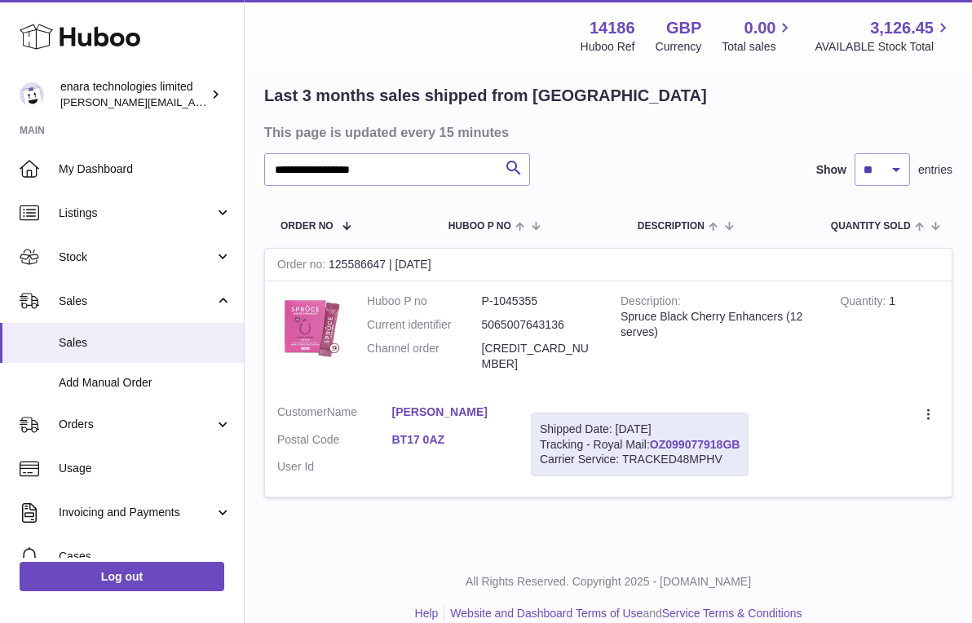
drag, startPoint x: 748, startPoint y: 423, endPoint x: 653, endPoint y: 426, distance: 94.6
click at [653, 426] on div "Shipped Date: 28th Sep 2025 Tracking - Royal Mail: OZ099077918GB Carrier Servic…" at bounding box center [640, 445] width 218 height 64
copy div "OZ099077918GB"
drag, startPoint x: 407, startPoint y: 169, endPoint x: 148, endPoint y: 132, distance: 261.9
click at [152, 135] on div "**********" at bounding box center [486, 266] width 972 height 759
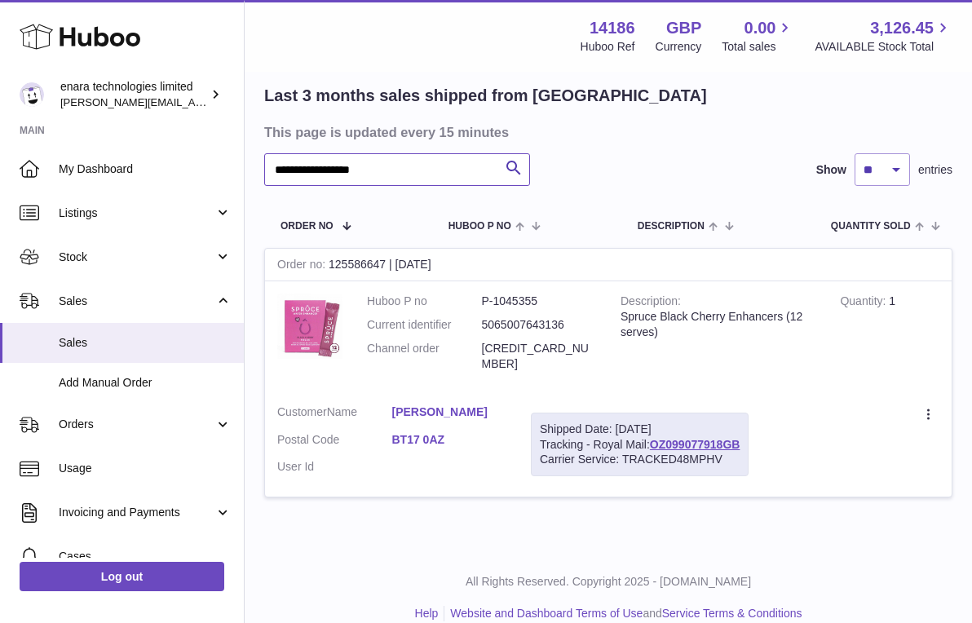
paste input "text"
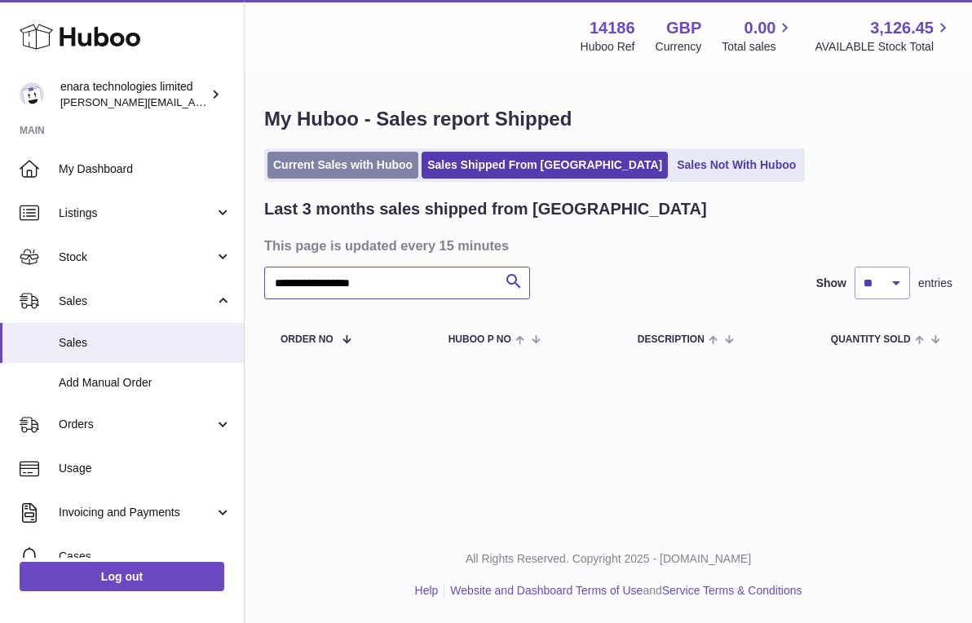
type input "**********"
click at [357, 164] on link "Current Sales with Huboo" at bounding box center [342, 165] width 151 height 27
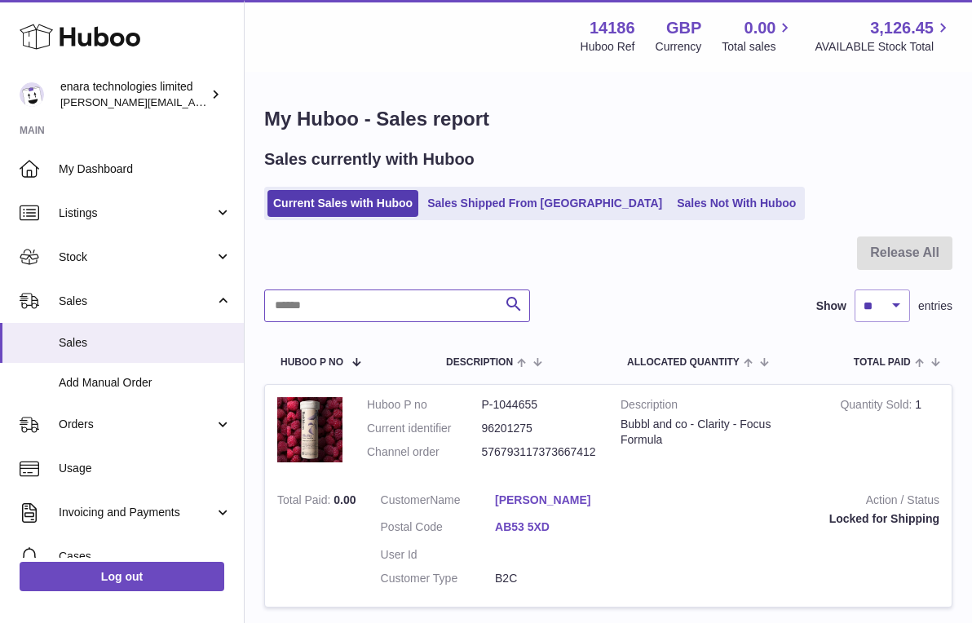
click at [421, 301] on input "text" at bounding box center [397, 305] width 266 height 33
paste input "**********"
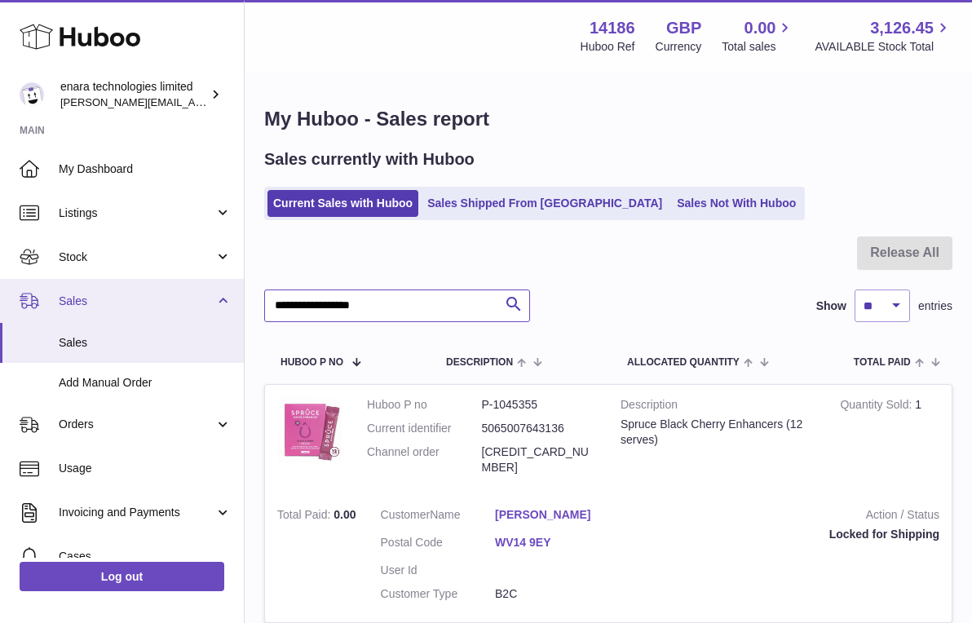
drag, startPoint x: 402, startPoint y: 302, endPoint x: 157, endPoint y: 283, distance: 245.3
click at [157, 283] on div "Huboo enara technologies limited Dee@enara.co Main My Dashboard Listings Not wi…" at bounding box center [486, 515] width 972 height 1030
paste input "text"
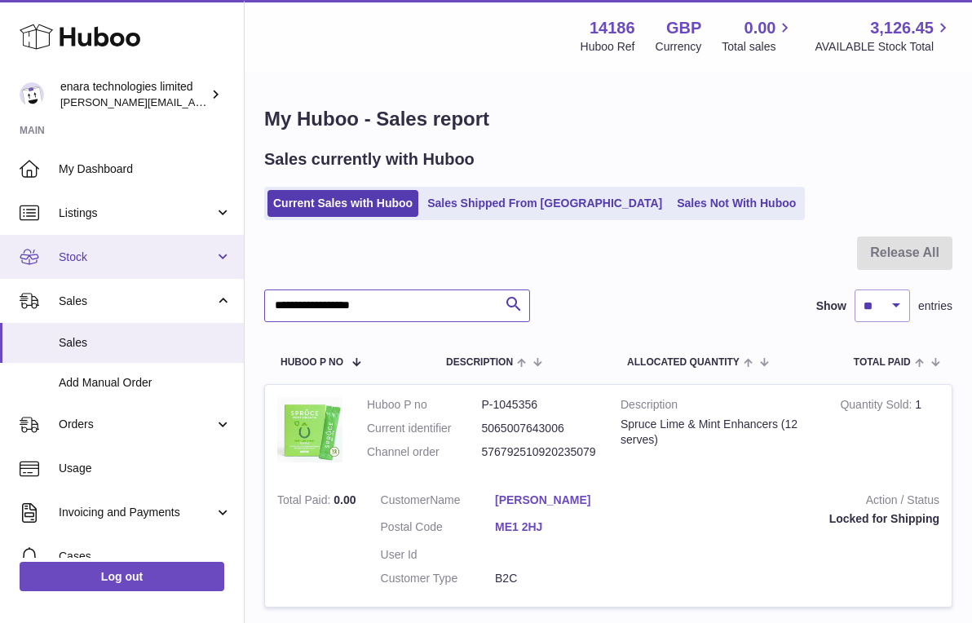
drag, startPoint x: 430, startPoint y: 304, endPoint x: 22, endPoint y: 241, distance: 413.3
paste input "text"
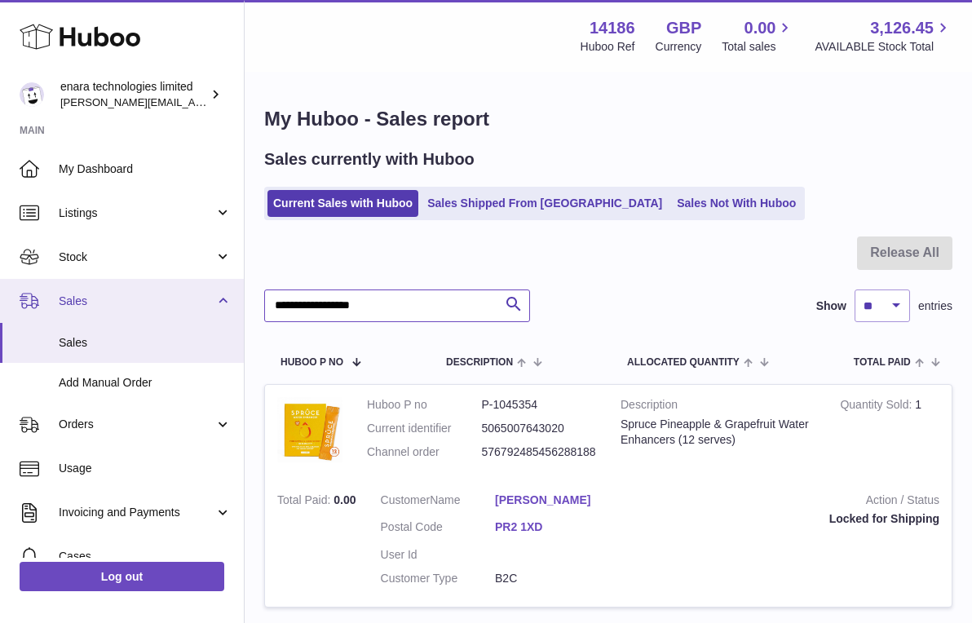
drag, startPoint x: 426, startPoint y: 302, endPoint x: 60, endPoint y: 278, distance: 366.1
paste input "text"
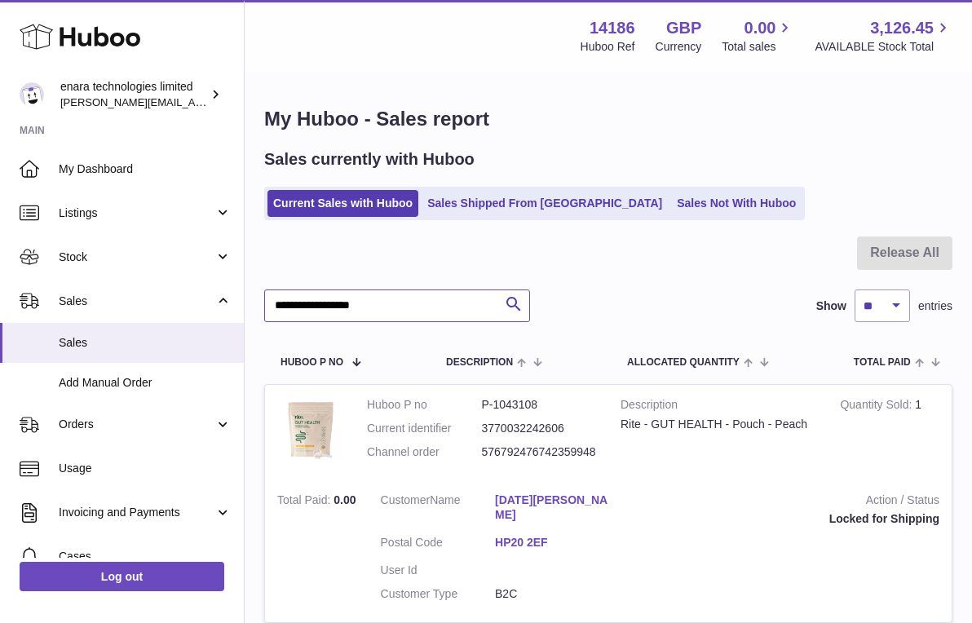
drag, startPoint x: 410, startPoint y: 302, endPoint x: -34, endPoint y: 294, distance: 444.5
click at [0, 294] on html ".st0{fill:#141414;}" at bounding box center [486, 311] width 972 height 623
paste input "text"
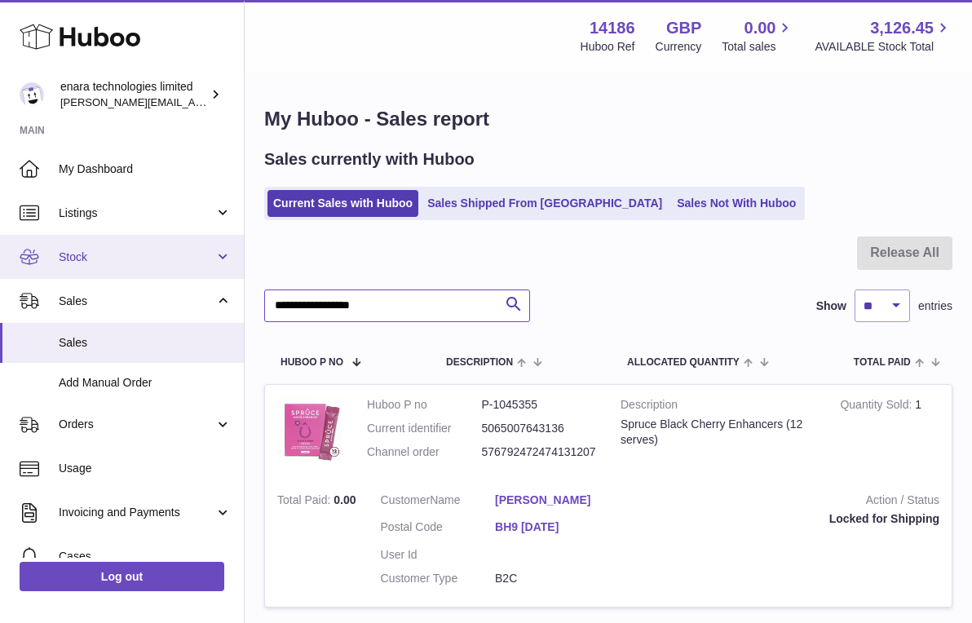
drag, startPoint x: 413, startPoint y: 303, endPoint x: 15, endPoint y: 241, distance: 401.9
paste input "text"
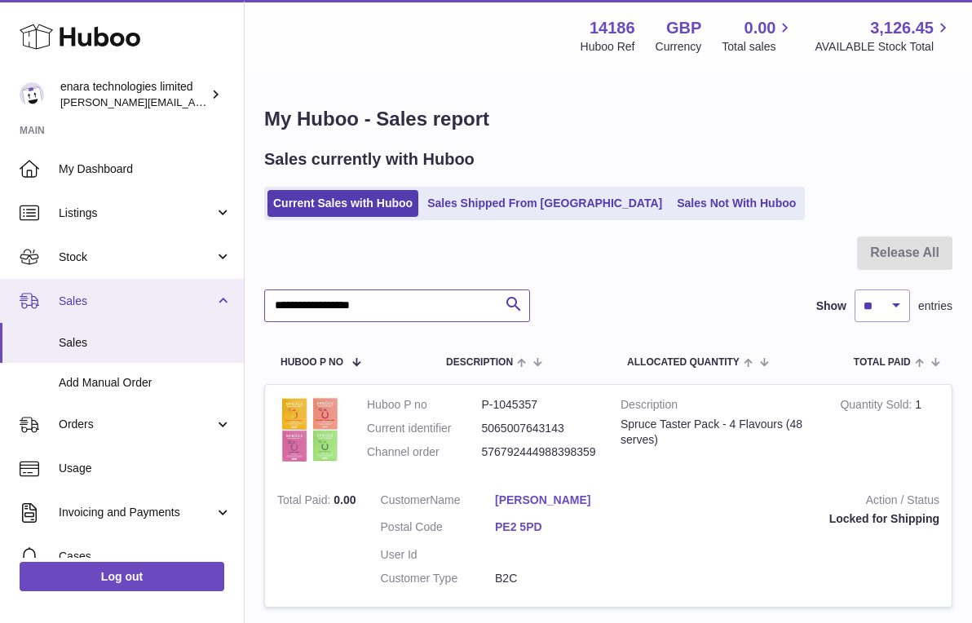
drag, startPoint x: 410, startPoint y: 302, endPoint x: 61, endPoint y: 287, distance: 349.3
click at [67, 289] on div "Huboo enara technologies limited Dee@enara.co Main My Dashboard Listings Not wi…" at bounding box center [486, 378] width 972 height 756
paste input "text"
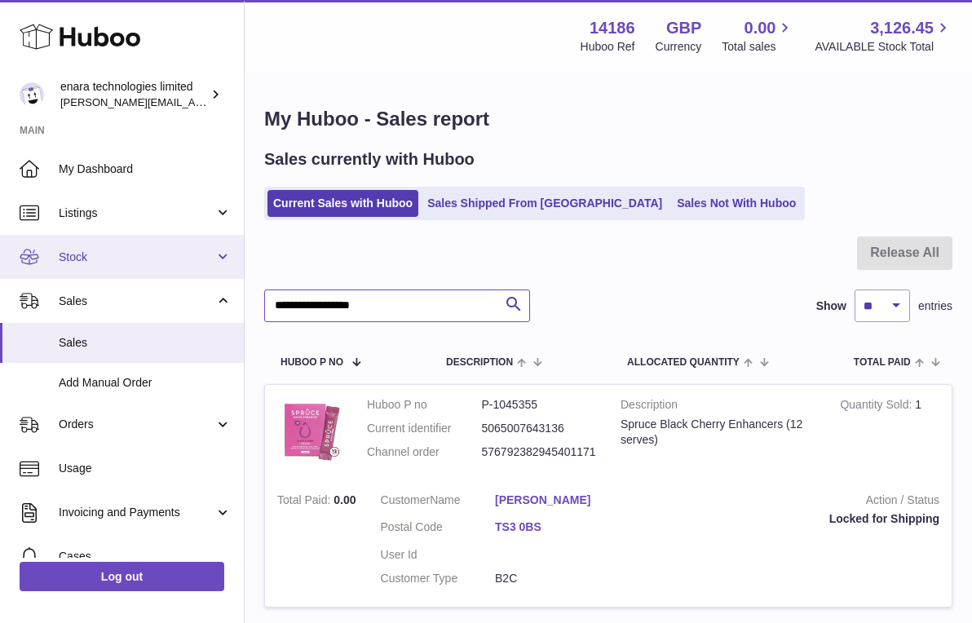
drag, startPoint x: 422, startPoint y: 302, endPoint x: 135, endPoint y: 267, distance: 289.2
click at [143, 267] on div "Huboo enara technologies limited Dee@enara.co Main My Dashboard Listings Not wi…" at bounding box center [486, 499] width 972 height 999
paste input "text"
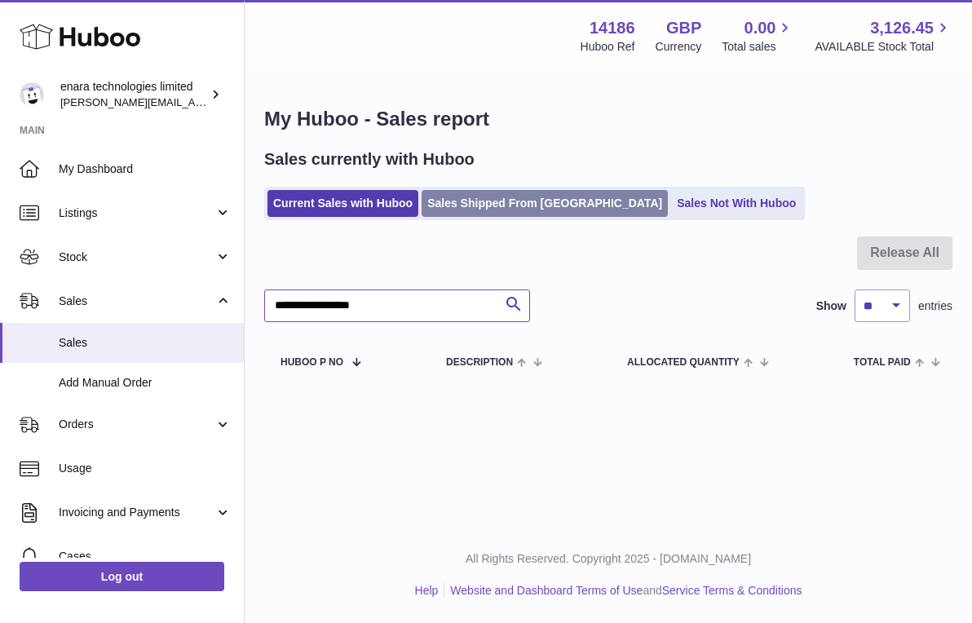
type input "**********"
click at [527, 201] on link "Sales Shipped From [GEOGRAPHIC_DATA]" at bounding box center [545, 203] width 246 height 27
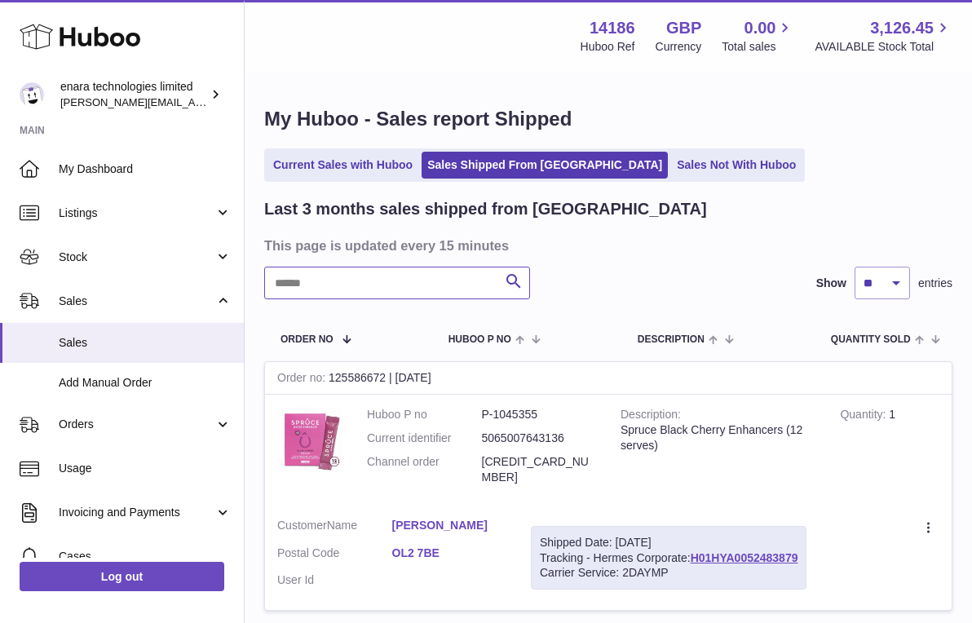
click at [417, 288] on input "text" at bounding box center [397, 283] width 266 height 33
paste input "**********"
drag, startPoint x: 806, startPoint y: 532, endPoint x: 693, endPoint y: 537, distance: 112.6
click at [693, 537] on div "Shipped Date: 28th Sep 2025 Tracking - Hermes Corporate: H01HYA0052473284 Carri…" at bounding box center [669, 558] width 276 height 64
copy div "H01HYA0052473284"
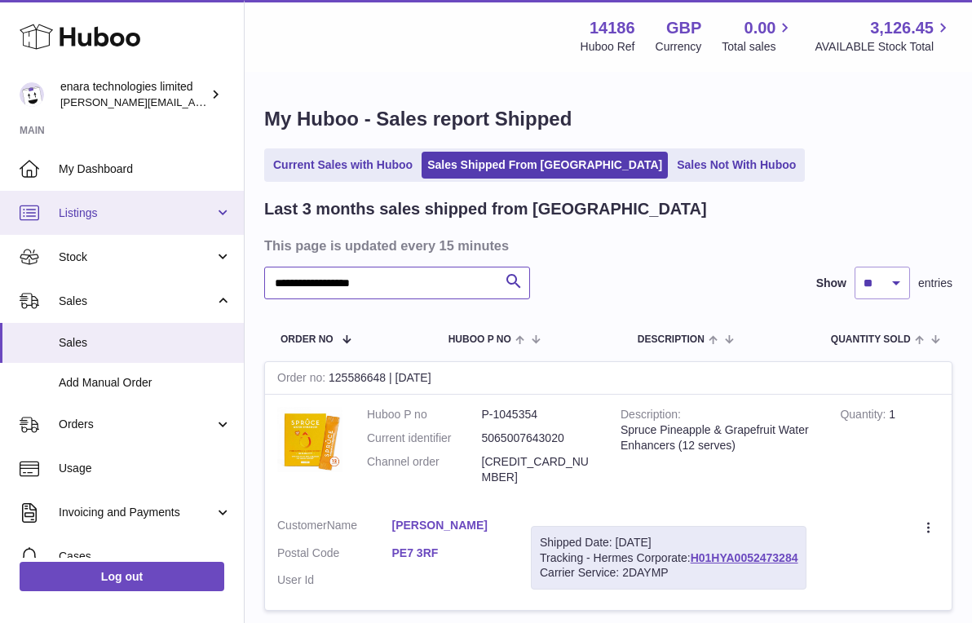
drag, startPoint x: 412, startPoint y: 285, endPoint x: 19, endPoint y: 229, distance: 397.0
click at [19, 230] on div "**********" at bounding box center [486, 379] width 972 height 759
paste input "text"
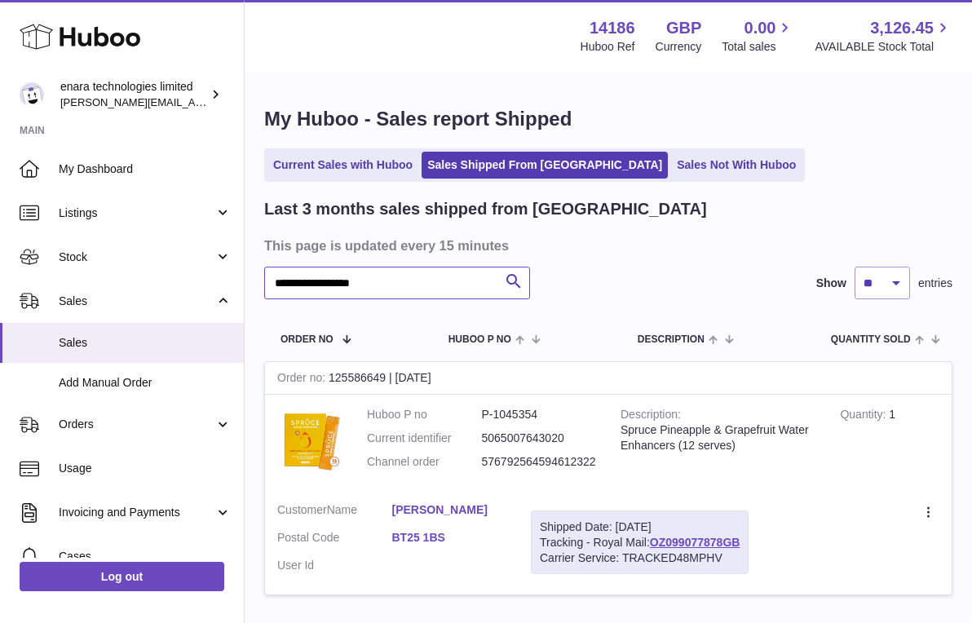
type input "**********"
drag, startPoint x: 751, startPoint y: 536, endPoint x: 654, endPoint y: 538, distance: 97.1
click at [654, 538] on div "Shipped Date: 28th Sep 2025 Tracking - Royal Mail: OZ099077878GB Carrier Servic…" at bounding box center [640, 542] width 218 height 64
copy div "OZ099077878GB"
click at [148, 347] on span "Sales" at bounding box center [145, 342] width 173 height 15
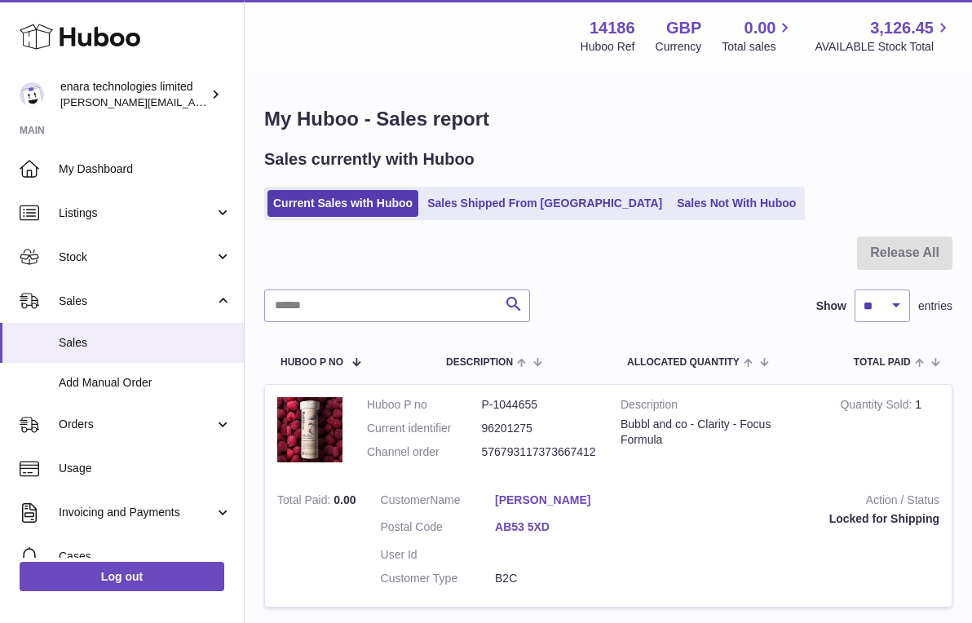
click at [815, 178] on div "Sales currently with Huboo Current Sales with Huboo Sales Shipped From Huboo Sa…" at bounding box center [608, 184] width 688 height 72
click at [492, 305] on input "text" at bounding box center [397, 305] width 266 height 33
paste input "**********"
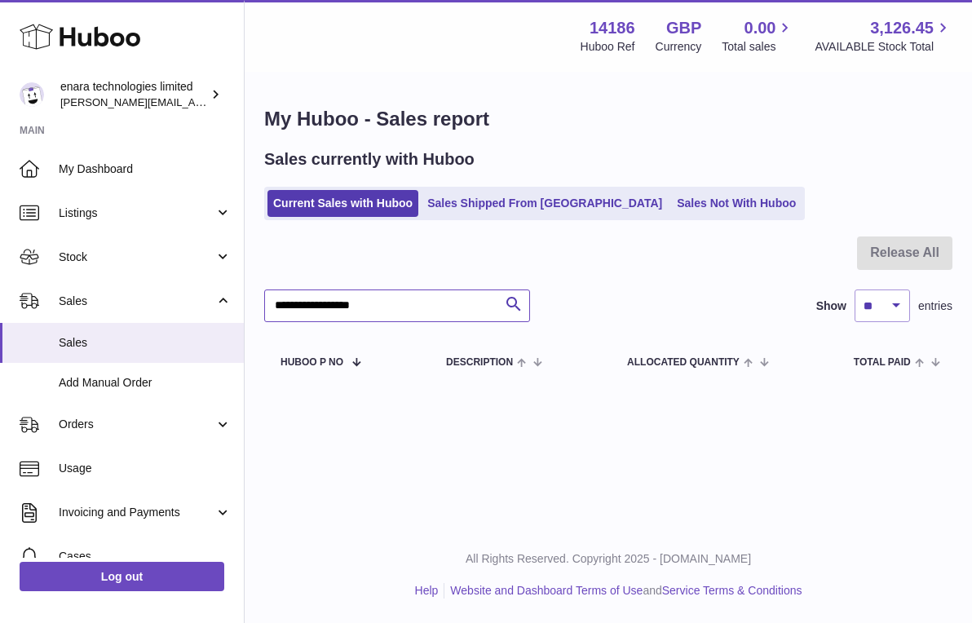
type input "**********"
click at [548, 198] on link "Sales Shipped From [GEOGRAPHIC_DATA]" at bounding box center [545, 203] width 246 height 27
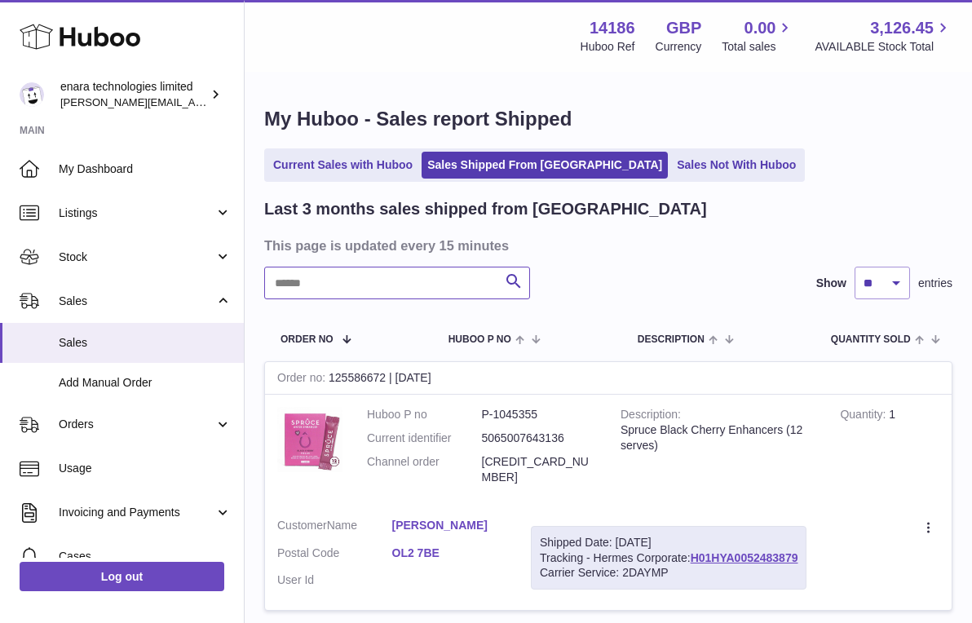
click at [455, 281] on input "text" at bounding box center [397, 283] width 266 height 33
paste input "**********"
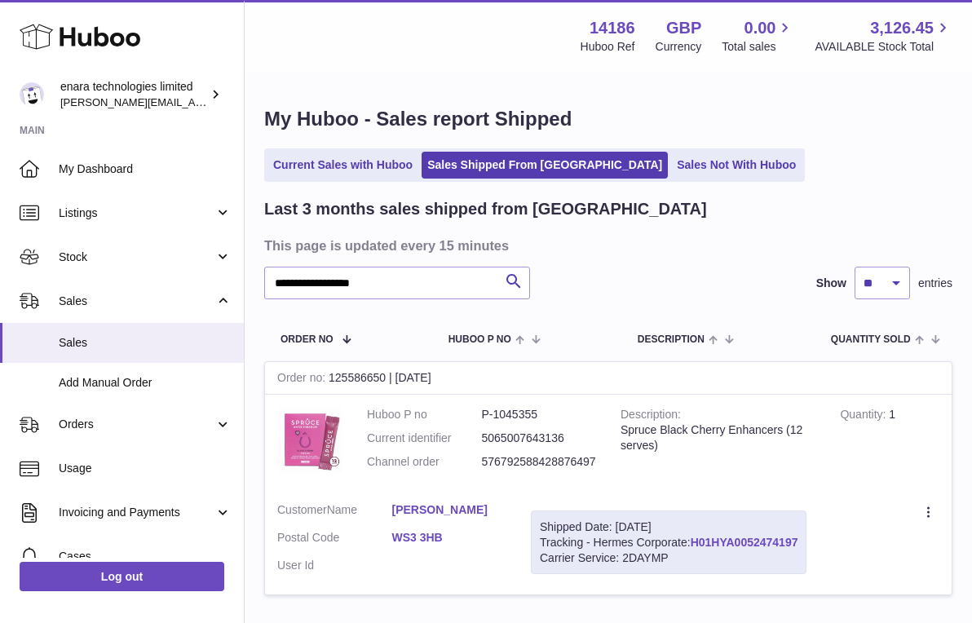
drag, startPoint x: 806, startPoint y: 536, endPoint x: 693, endPoint y: 541, distance: 113.4
click at [693, 541] on div "Shipped Date: [DATE] Tracking - Hermes Corporate: H01HYA0052474197 Carrier Serv…" at bounding box center [669, 542] width 276 height 64
copy div "H01HYA0052474197"
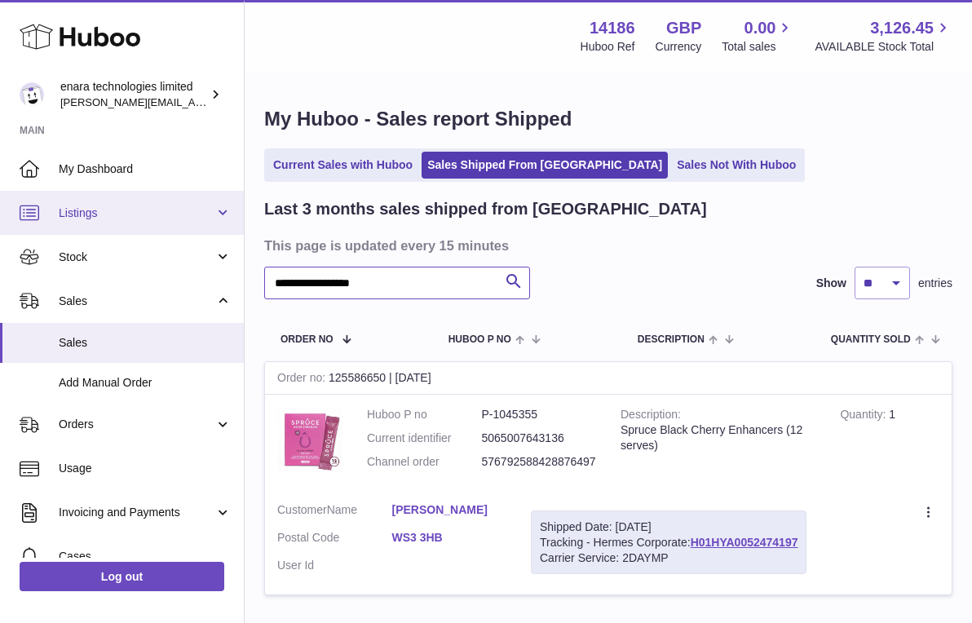
drag, startPoint x: 422, startPoint y: 284, endPoint x: 126, endPoint y: 232, distance: 300.5
click at [126, 232] on div "**********" at bounding box center [486, 372] width 972 height 744
paste input "text"
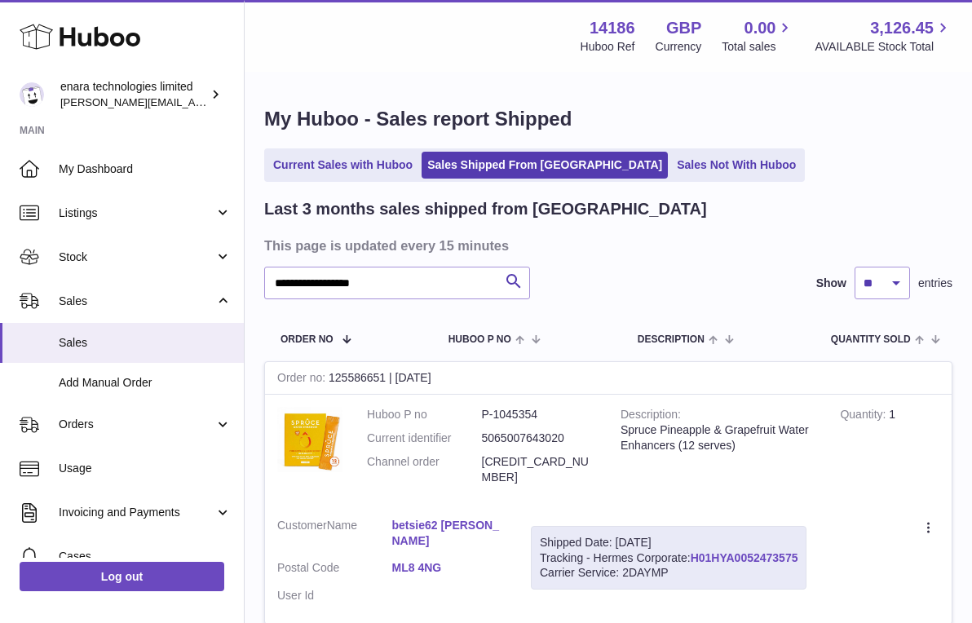
drag, startPoint x: 804, startPoint y: 536, endPoint x: 695, endPoint y: 536, distance: 108.4
click at [695, 536] on div "Shipped Date: [DATE] Tracking - Hermes Corporate: H01HYA0052473575 Carrier Serv…" at bounding box center [669, 558] width 276 height 64
copy div "H01HYA0052473575"
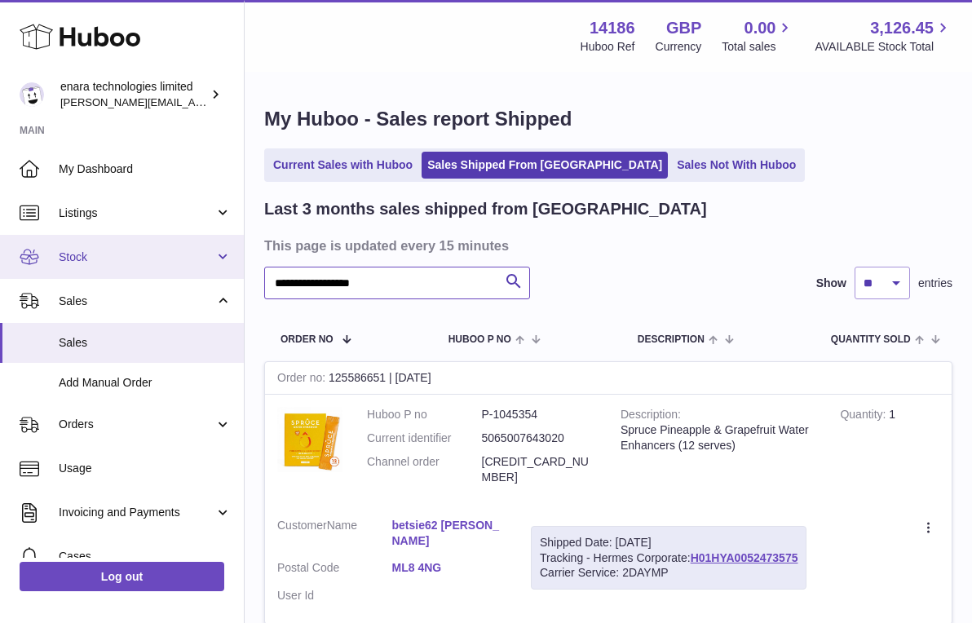
drag, startPoint x: 444, startPoint y: 278, endPoint x: 132, endPoint y: 249, distance: 312.8
click at [132, 249] on div "**********" at bounding box center [486, 386] width 972 height 773
paste input "text"
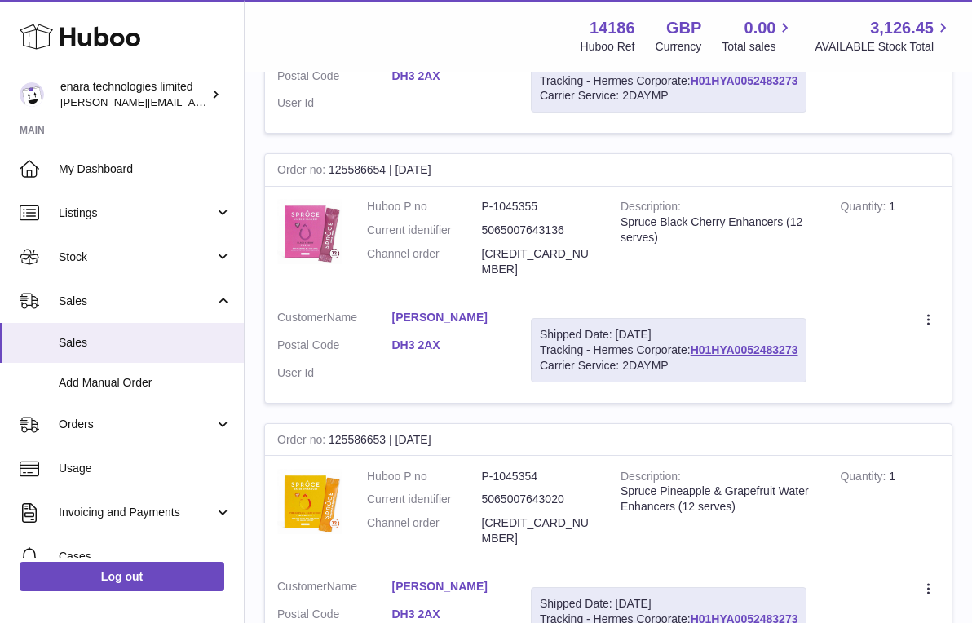
scroll to position [422, 0]
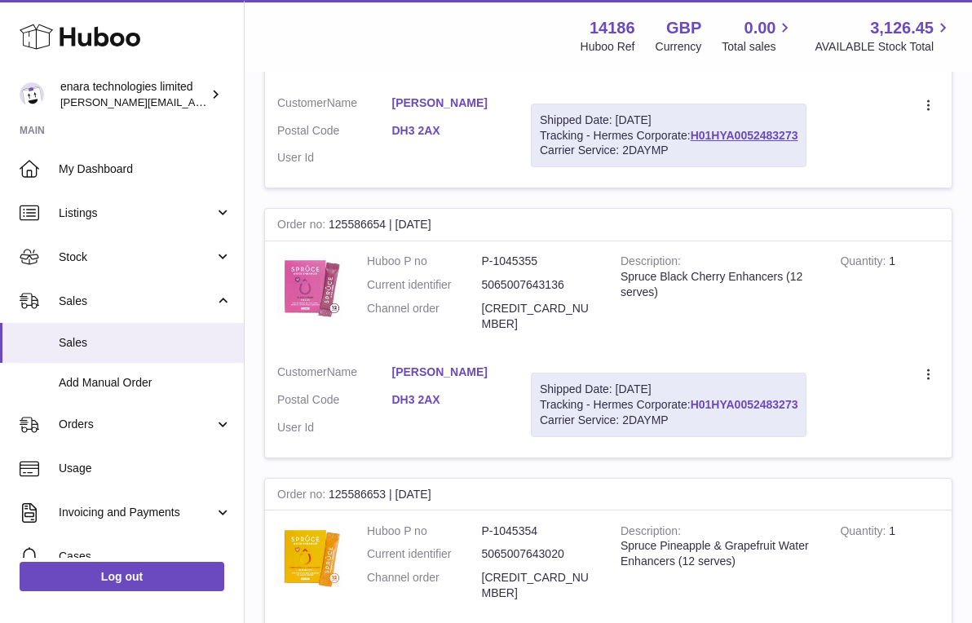
drag, startPoint x: 804, startPoint y: 371, endPoint x: 695, endPoint y: 372, distance: 109.3
click at [695, 373] on div "Shipped Date: [DATE] Tracking - Hermes Corporate: H01HYA0052483273 Carrier Serv…" at bounding box center [669, 405] width 276 height 64
copy div "H01HYA0052483273"
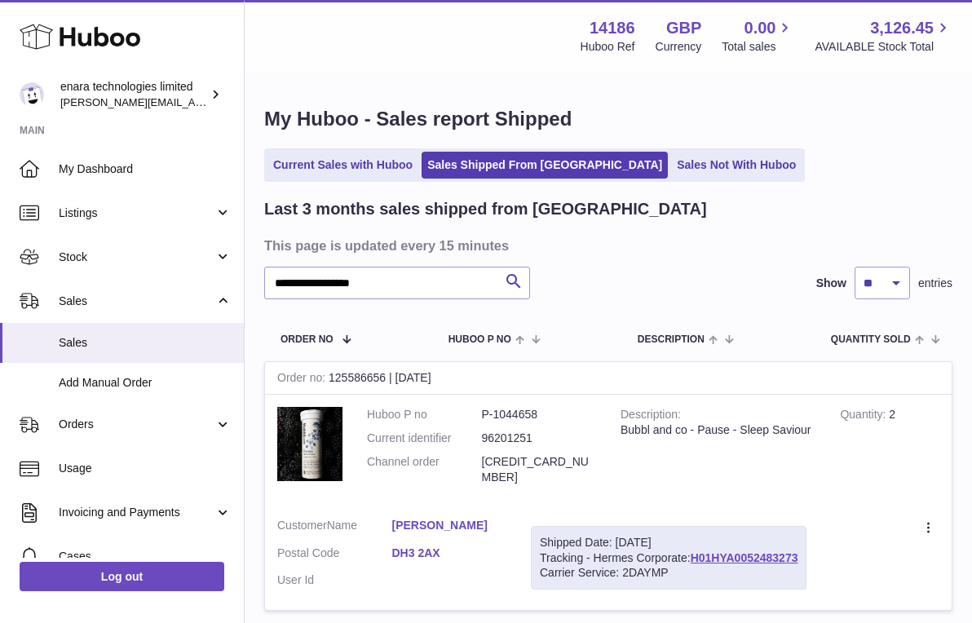
scroll to position [0, 0]
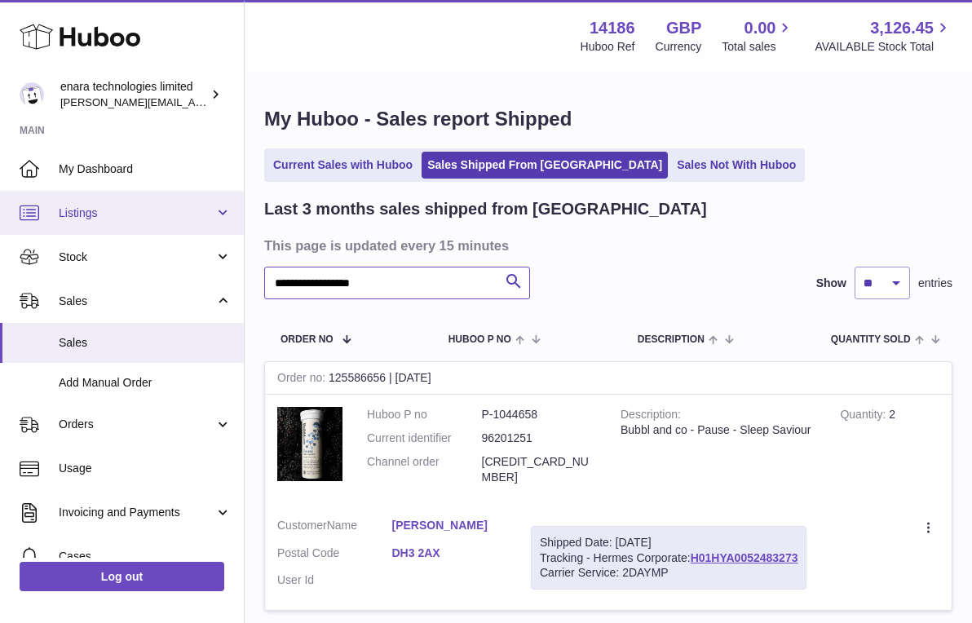
drag, startPoint x: 432, startPoint y: 279, endPoint x: 74, endPoint y: 231, distance: 361.2
paste input "text"
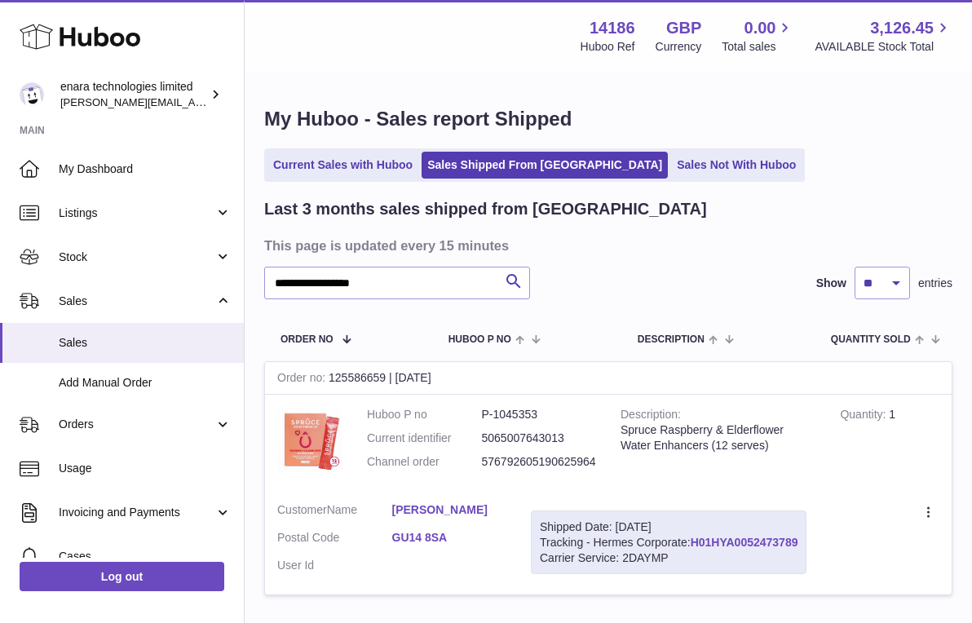
drag, startPoint x: 806, startPoint y: 534, endPoint x: 695, endPoint y: 541, distance: 111.1
click at [695, 541] on div "Shipped Date: [DATE] Tracking - Hermes Corporate: H01HYA0052473789 Carrier Serv…" at bounding box center [669, 542] width 276 height 64
copy div "H01HYA0052473789"
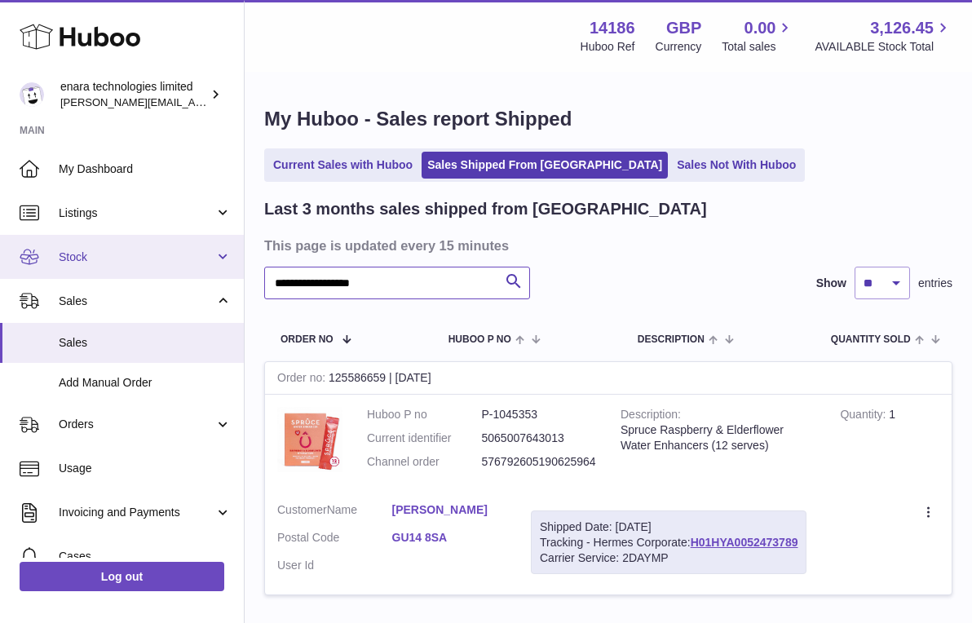
drag, startPoint x: 420, startPoint y: 289, endPoint x: 117, endPoint y: 254, distance: 305.3
click at [117, 254] on div "**********" at bounding box center [486, 372] width 972 height 744
paste input "text"
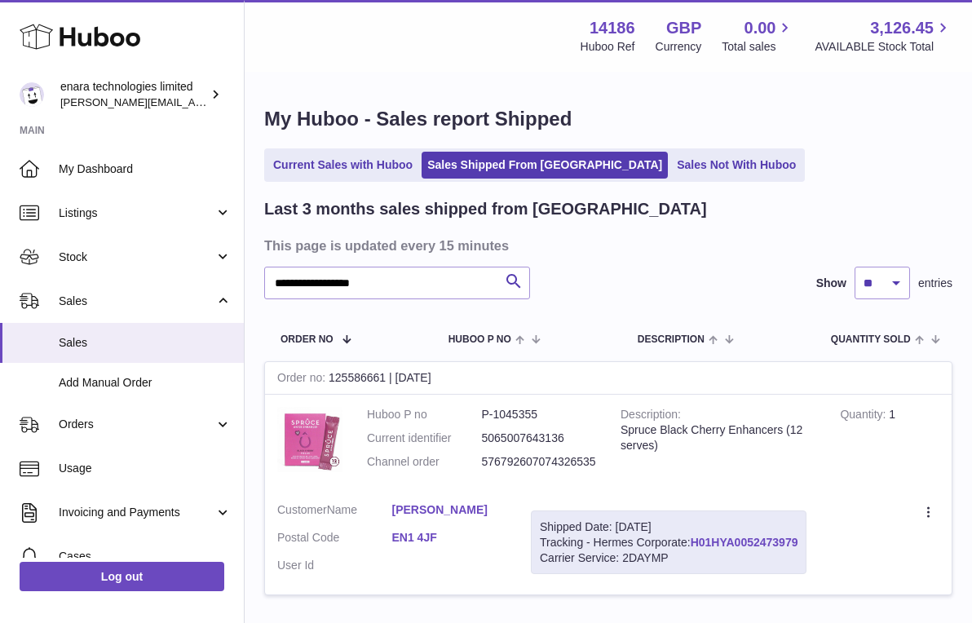
drag, startPoint x: 804, startPoint y: 532, endPoint x: 693, endPoint y: 536, distance: 111.0
click at [693, 536] on div "Shipped Date: [DATE] Tracking - Hermes Corporate: H01HYA0052473979 Carrier Serv…" at bounding box center [669, 542] width 276 height 64
copy div "H01HYA0052473979"
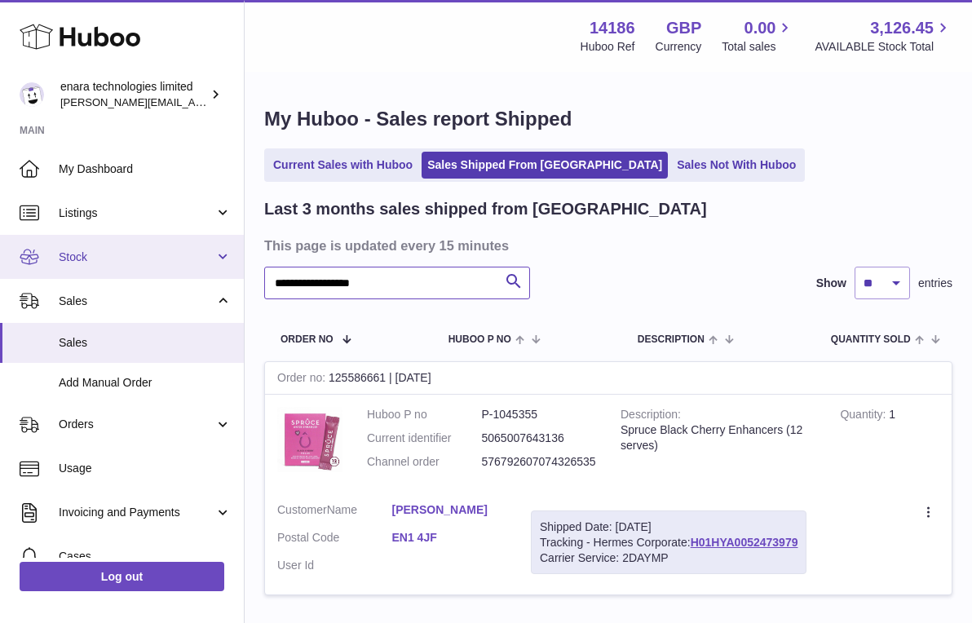
paste input "text"
drag, startPoint x: 405, startPoint y: 282, endPoint x: 73, endPoint y: 233, distance: 335.4
click at [73, 233] on div "**********" at bounding box center [486, 372] width 972 height 744
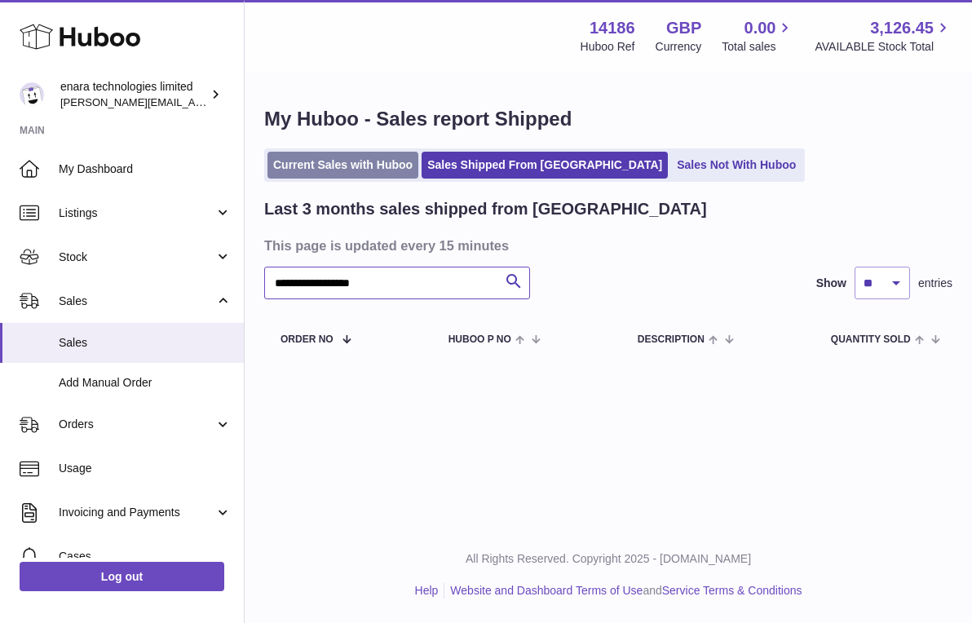
type input "**********"
click at [355, 170] on link "Current Sales with Huboo" at bounding box center [342, 165] width 151 height 27
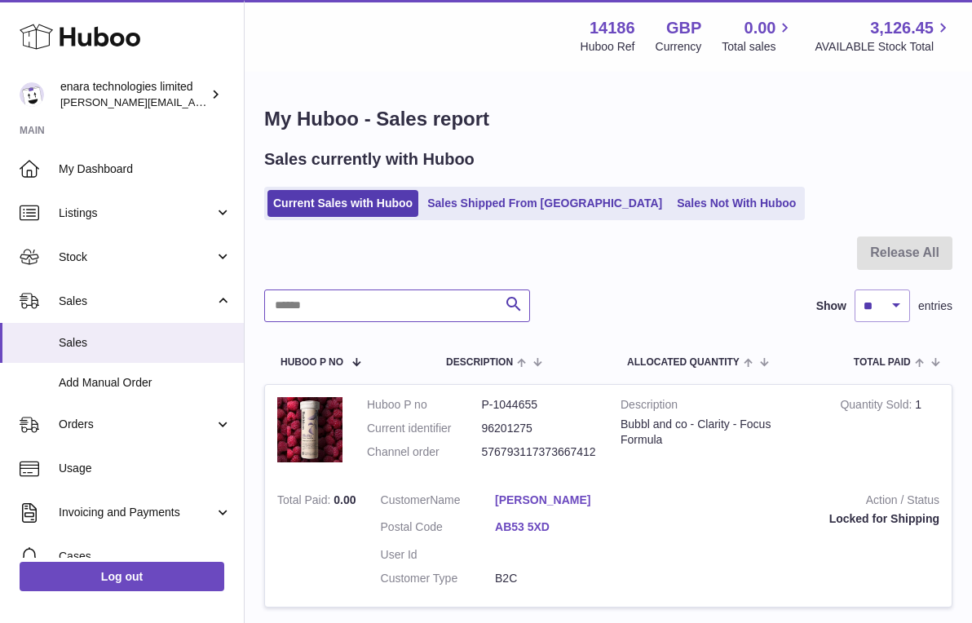
click at [456, 311] on input "text" at bounding box center [397, 305] width 266 height 33
paste input "**********"
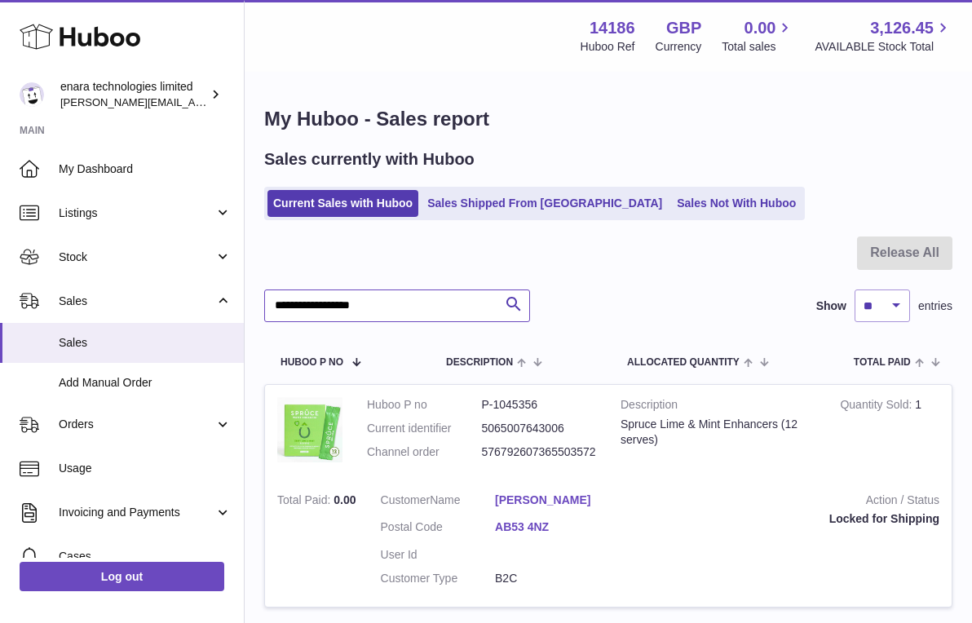
type input "**********"
click at [495, 216] on ul "Current Sales with Huboo Sales Shipped From Huboo Sales Not With Huboo" at bounding box center [534, 203] width 541 height 33
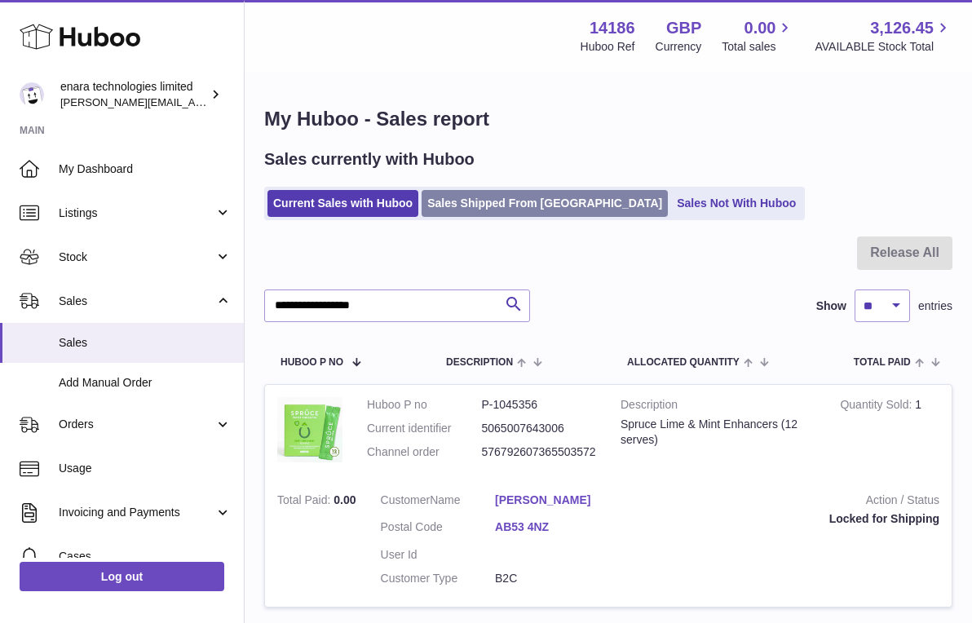
click at [513, 201] on link "Sales Shipped From [GEOGRAPHIC_DATA]" at bounding box center [545, 203] width 246 height 27
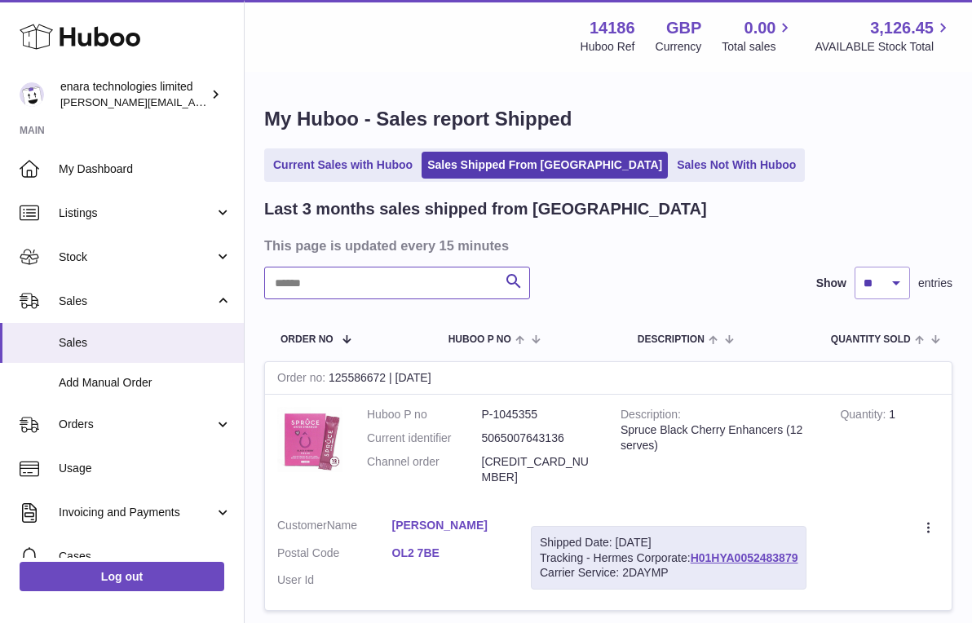
click at [430, 281] on input "text" at bounding box center [397, 283] width 266 height 33
paste input "**********"
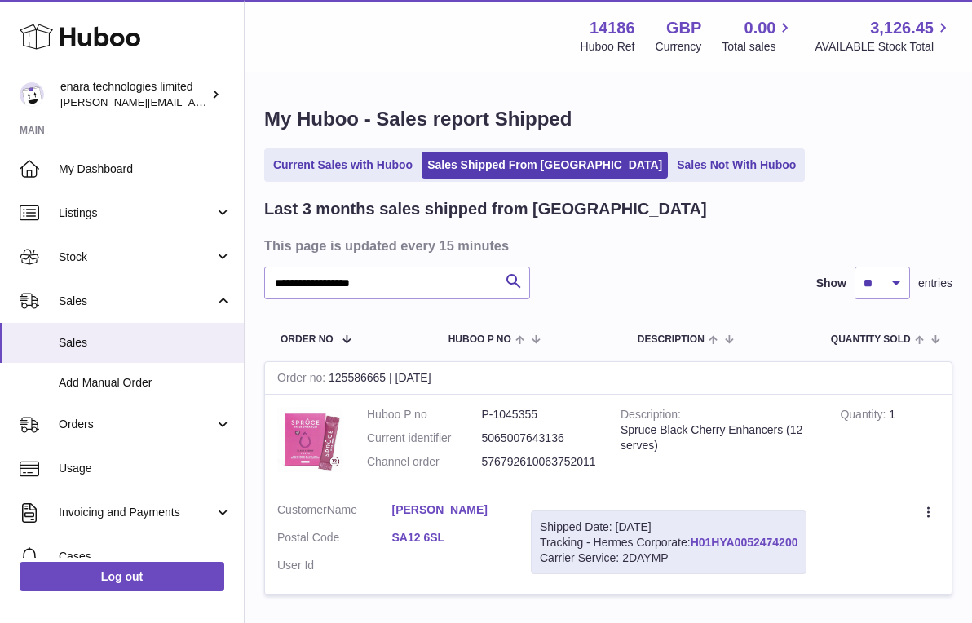
drag, startPoint x: 804, startPoint y: 533, endPoint x: 696, endPoint y: 538, distance: 107.7
click at [696, 538] on div "Shipped Date: 28th Sep 2025 Tracking - Hermes Corporate: H01HYA0052474200 Carri…" at bounding box center [669, 542] width 276 height 64
copy div "H01HYA0052474200"
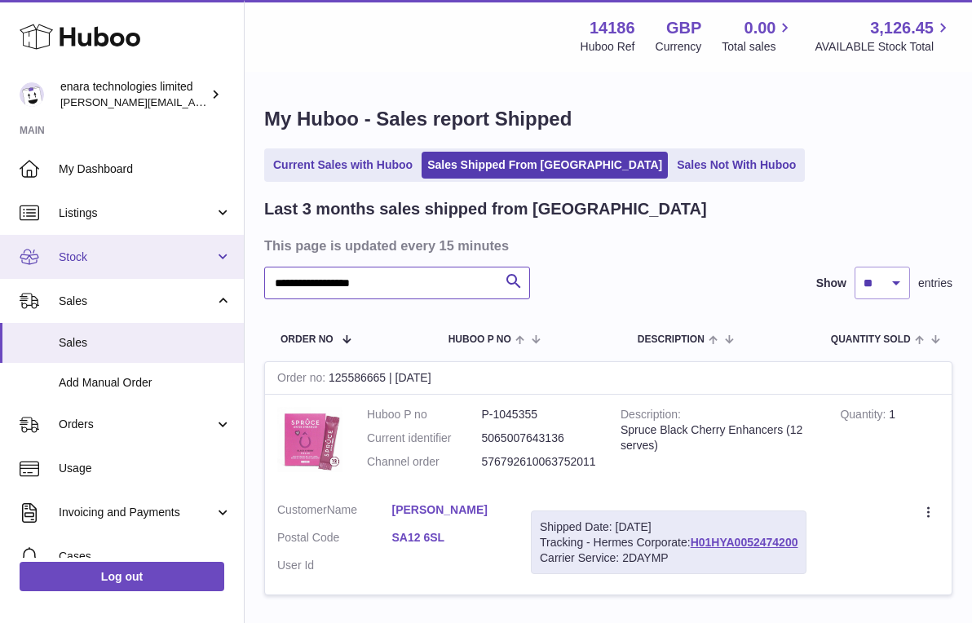
drag, startPoint x: 416, startPoint y: 287, endPoint x: 133, endPoint y: 246, distance: 285.8
click at [138, 248] on div "**********" at bounding box center [486, 372] width 972 height 744
paste input "text"
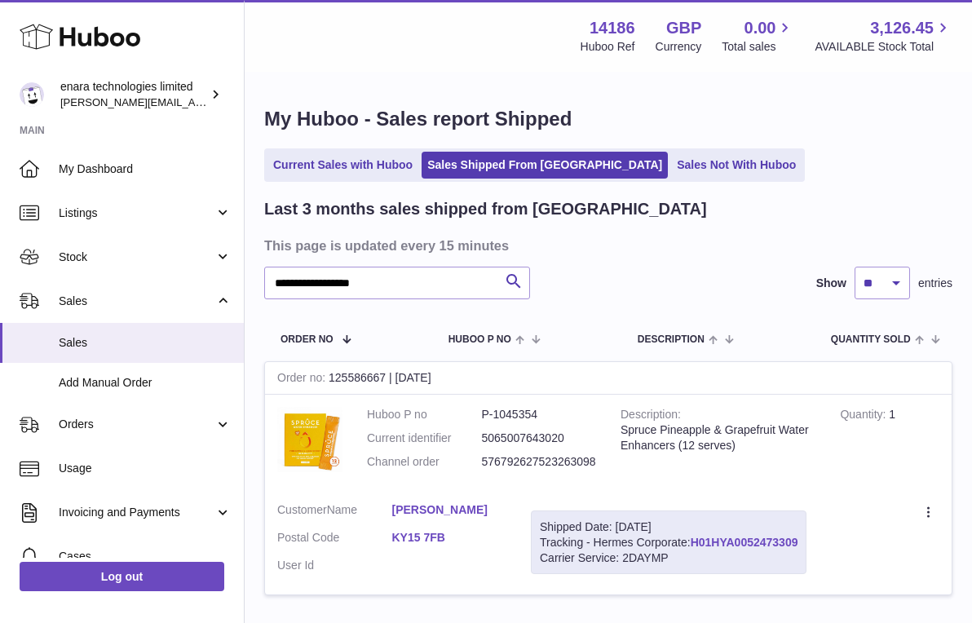
drag, startPoint x: 806, startPoint y: 532, endPoint x: 694, endPoint y: 539, distance: 112.8
click at [694, 539] on div "Shipped Date: 28th Sep 2025 Tracking - Hermes Corporate: H01HYA0052473309 Carri…" at bounding box center [669, 542] width 276 height 64
copy div "H01HYA0052473309"
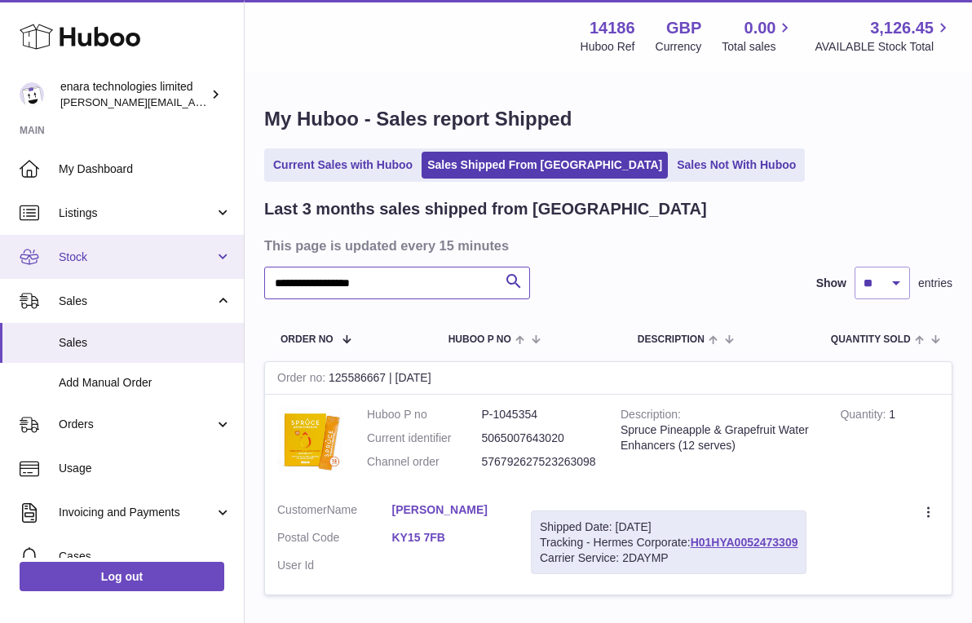
drag, startPoint x: 389, startPoint y: 284, endPoint x: 64, endPoint y: 234, distance: 329.1
click at [69, 237] on div "**********" at bounding box center [486, 372] width 972 height 744
paste input "text"
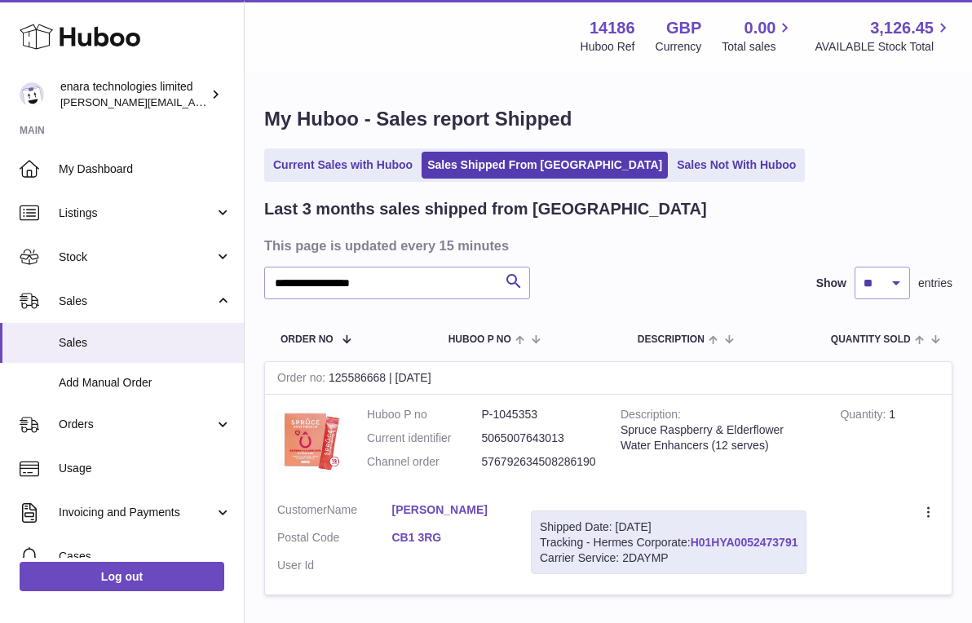
drag, startPoint x: 804, startPoint y: 539, endPoint x: 693, endPoint y: 538, distance: 110.9
click at [693, 538] on div "Shipped Date: 28th Sep 2025 Tracking - Hermes Corporate: H01HYA0052473791 Carri…" at bounding box center [669, 542] width 276 height 64
copy div "H01HYA0052473791"
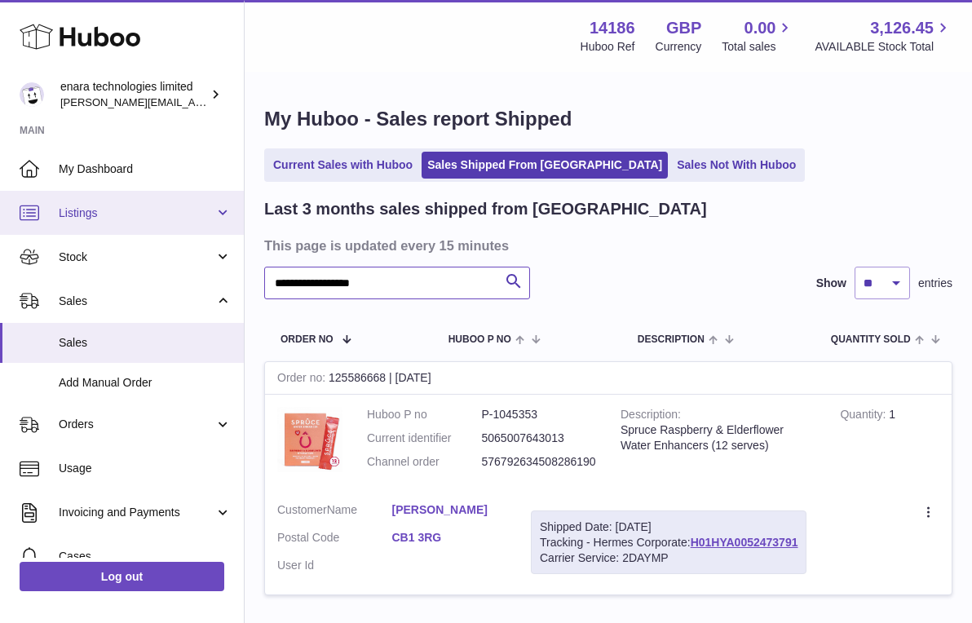
drag, startPoint x: 411, startPoint y: 285, endPoint x: 139, endPoint y: 203, distance: 283.7
click at [139, 203] on div "**********" at bounding box center [486, 372] width 972 height 744
paste input "text"
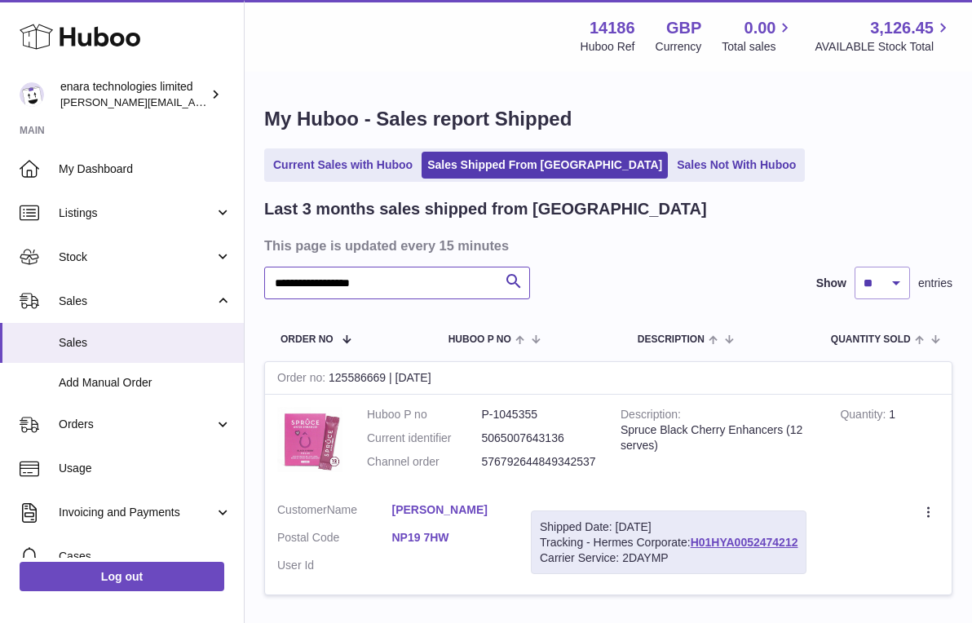
type input "**********"
drag, startPoint x: 806, startPoint y: 536, endPoint x: 694, endPoint y: 539, distance: 111.7
click at [694, 539] on div "Shipped Date: 28th Sep 2025 Tracking - Hermes Corporate: H01HYA0052474212 Carri…" at bounding box center [669, 542] width 276 height 64
copy div "H01HYA0052474212"
click at [355, 162] on link "Current Sales with Huboo" at bounding box center [342, 165] width 151 height 27
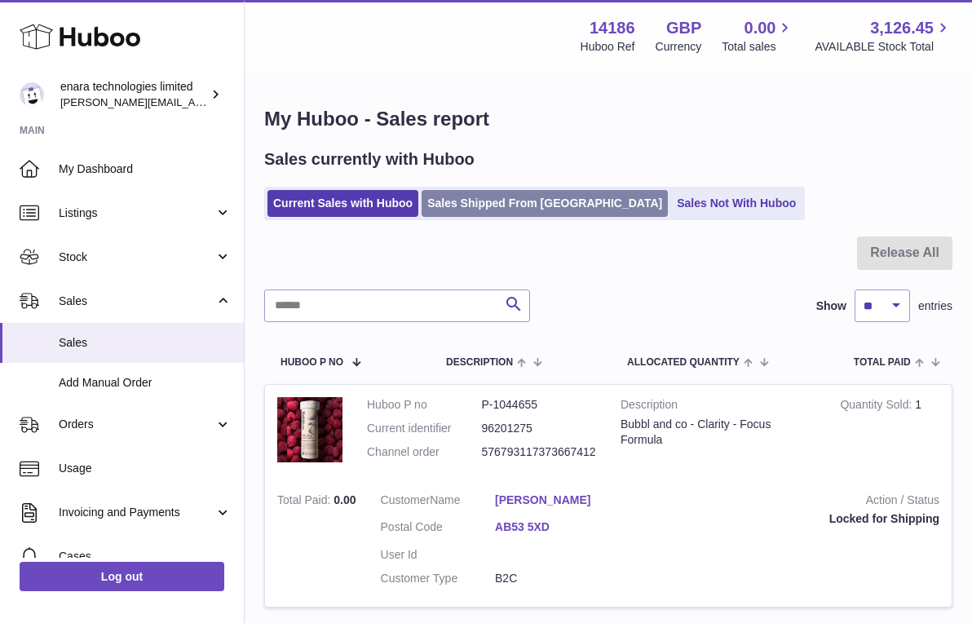
click at [521, 205] on link "Sales Shipped From [GEOGRAPHIC_DATA]" at bounding box center [545, 203] width 246 height 27
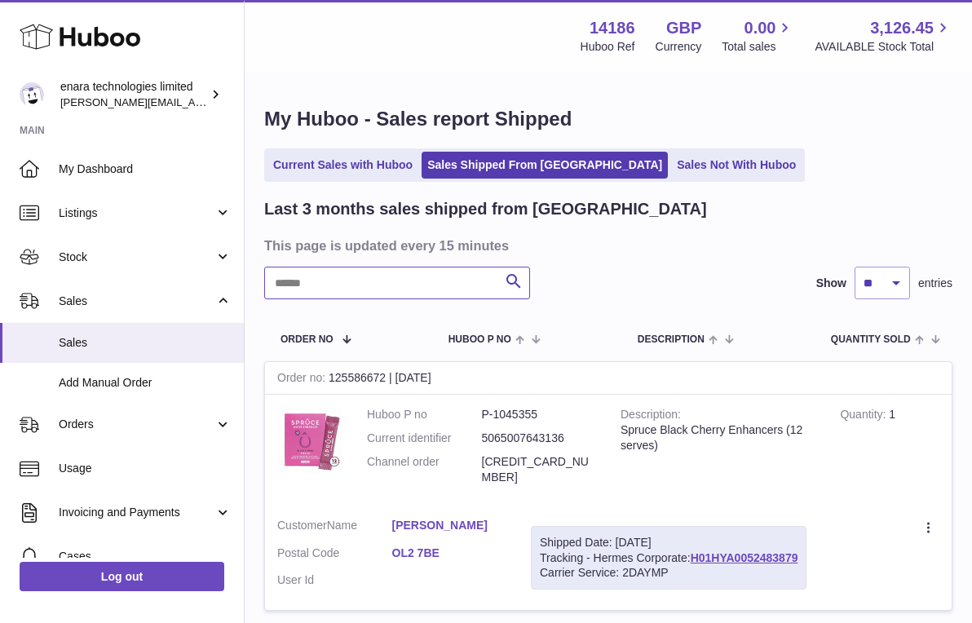
click at [455, 286] on input "text" at bounding box center [397, 283] width 266 height 33
paste input "**********"
drag, startPoint x: 806, startPoint y: 535, endPoint x: 695, endPoint y: 538, distance: 111.7
click at [695, 538] on div "Shipped Date: [DATE] Tracking - Hermes Corporate: H01HYA0052483879 Carrier Serv…" at bounding box center [669, 558] width 276 height 64
copy div "H01HYA0052483879"
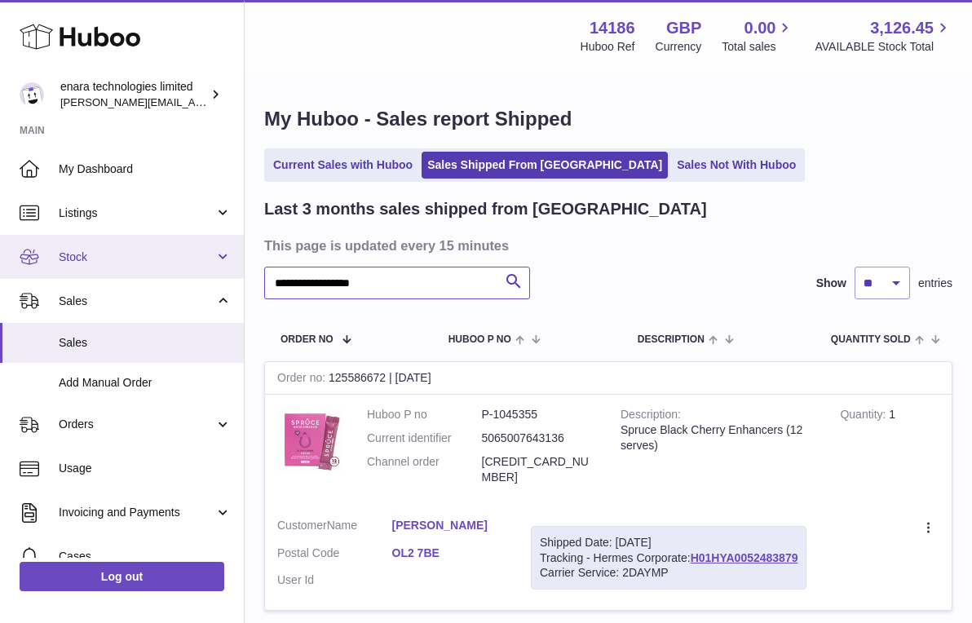
drag, startPoint x: 416, startPoint y: 283, endPoint x: 86, endPoint y: 255, distance: 331.4
click at [89, 256] on div "**********" at bounding box center [486, 514] width 972 height 1028
paste input "text"
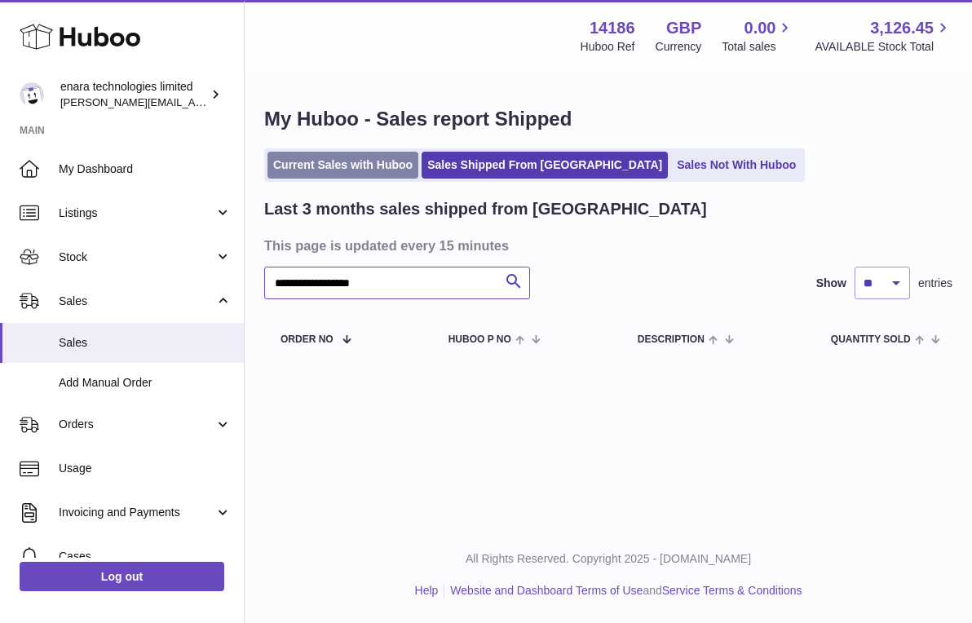
type input "**********"
click at [383, 171] on link "Current Sales with Huboo" at bounding box center [342, 165] width 151 height 27
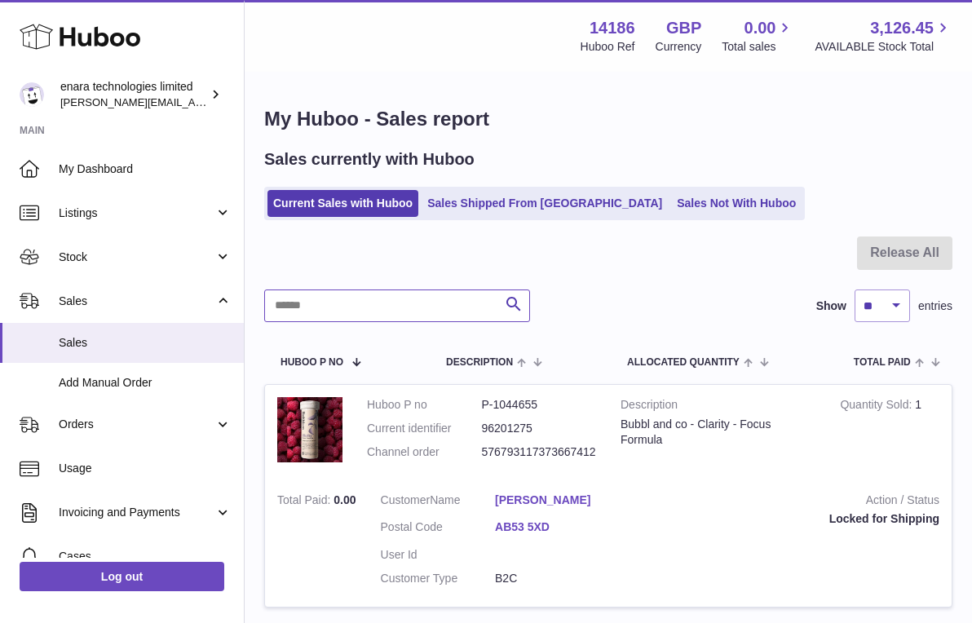
click at [426, 311] on input "text" at bounding box center [397, 305] width 266 height 33
paste input "**********"
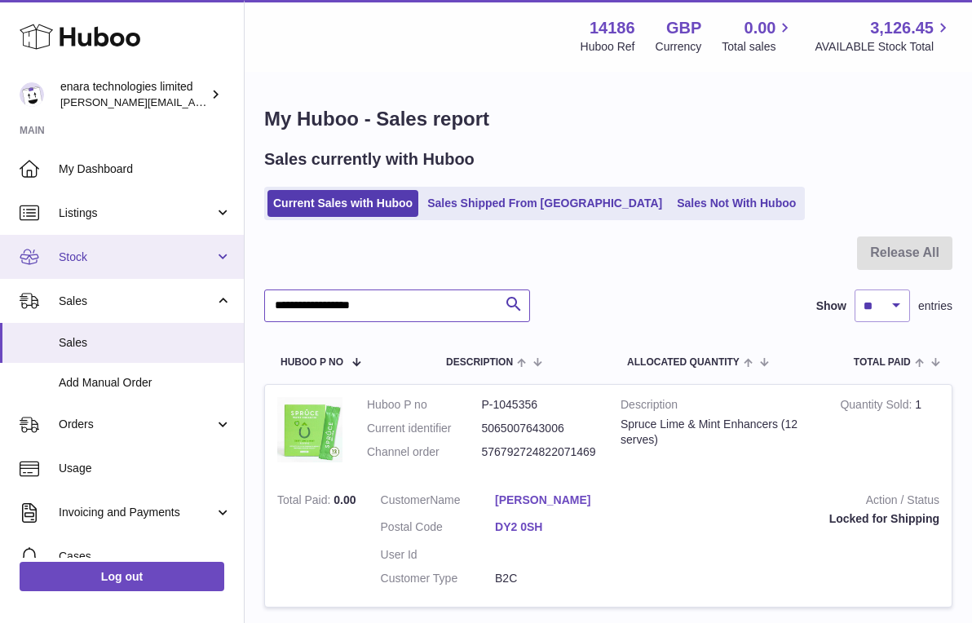
drag, startPoint x: 439, startPoint y: 302, endPoint x: 94, endPoint y: 265, distance: 347.7
click at [95, 266] on div "Huboo enara technologies limited [EMAIL_ADDRESS][DOMAIN_NAME] Main My Dashboard…" at bounding box center [486, 378] width 972 height 756
paste input "text"
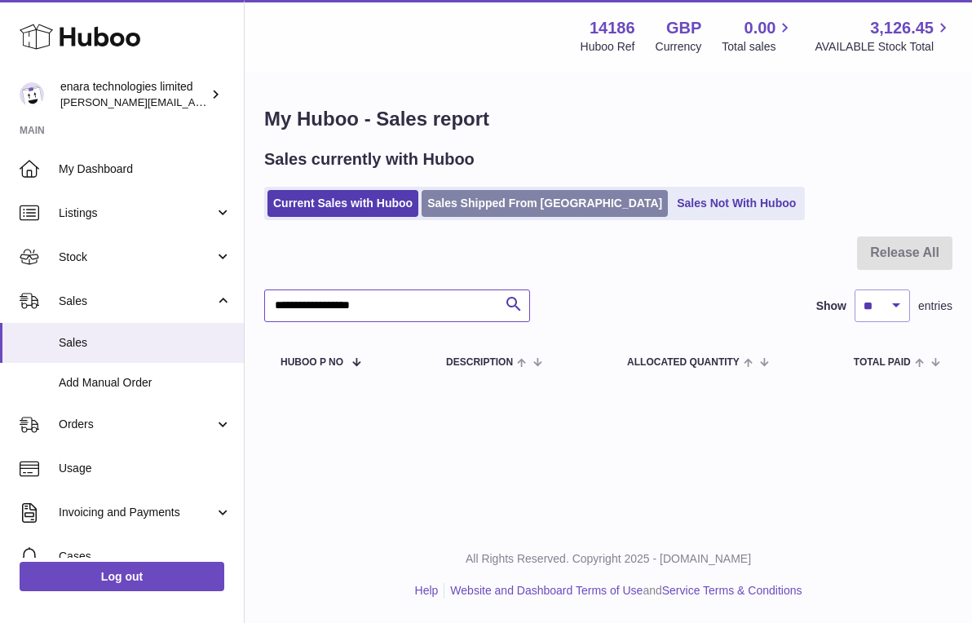
type input "**********"
click at [508, 205] on link "Sales Shipped From [GEOGRAPHIC_DATA]" at bounding box center [545, 203] width 246 height 27
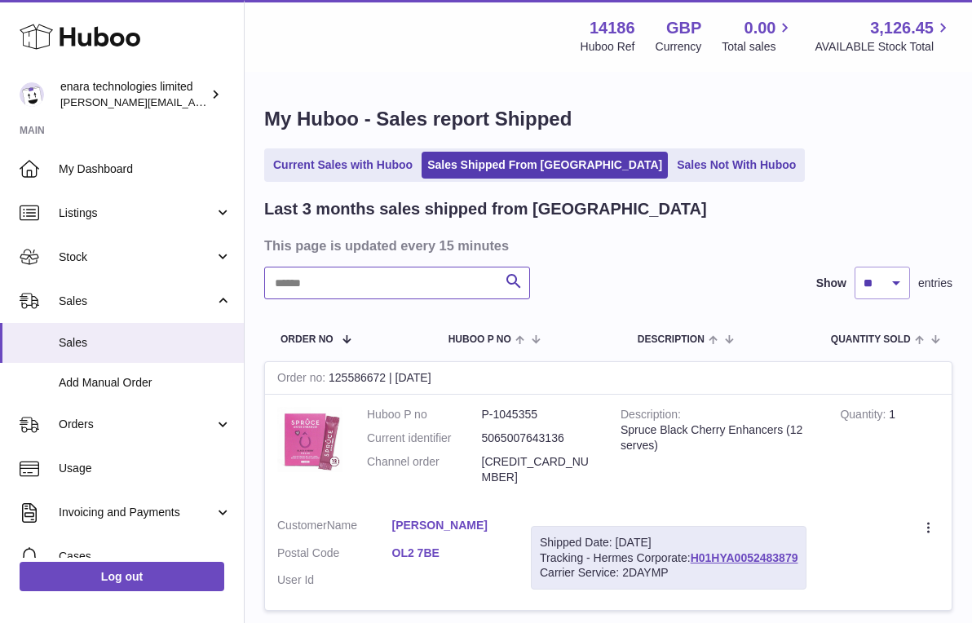
click at [444, 272] on input "text" at bounding box center [397, 283] width 266 height 33
paste input "**********"
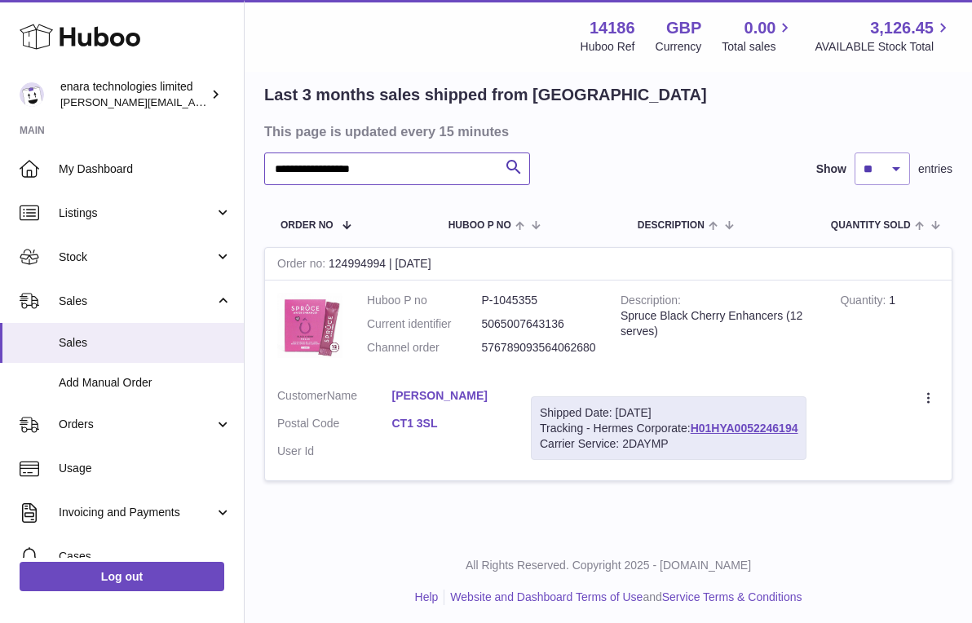
scroll to position [113, 0]
drag, startPoint x: 444, startPoint y: 178, endPoint x: 27, endPoint y: 73, distance: 429.7
click at [27, 75] on div "**********" at bounding box center [486, 259] width 972 height 744
paste input "text"
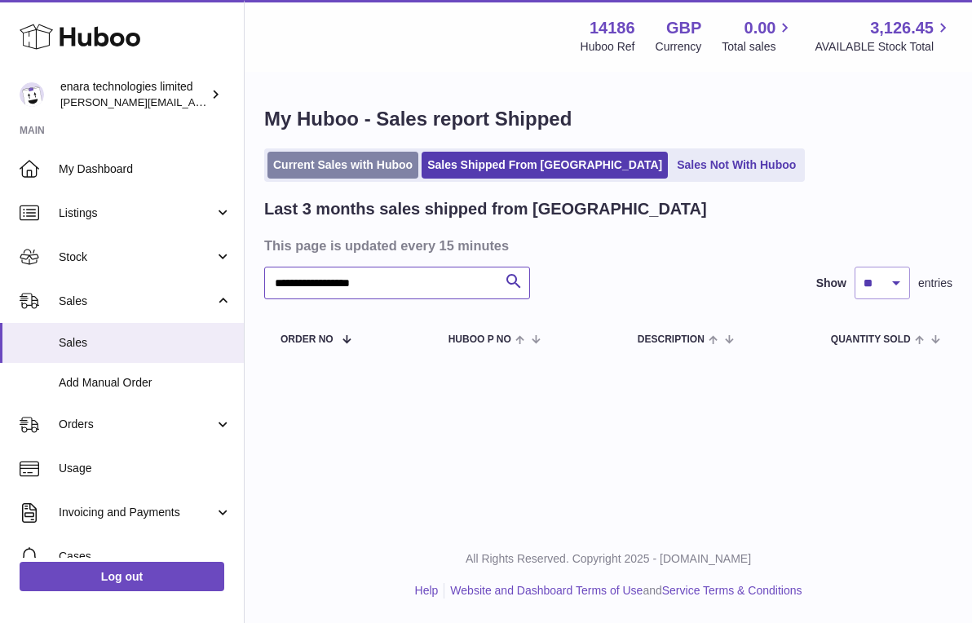
type input "**********"
click at [378, 170] on link "Current Sales with Huboo" at bounding box center [342, 165] width 151 height 27
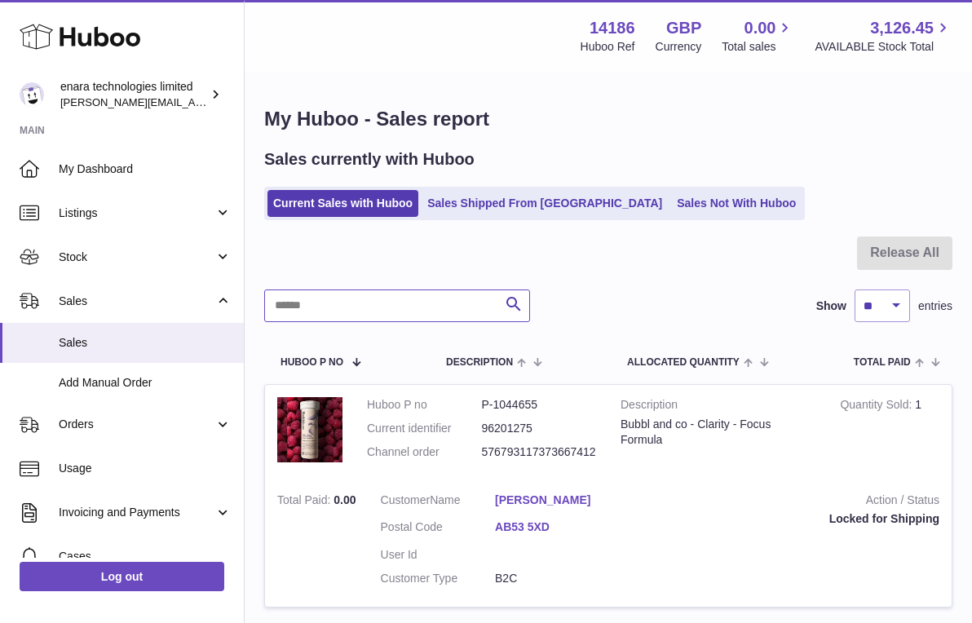
click at [472, 311] on input "text" at bounding box center [397, 305] width 266 height 33
paste input "**********"
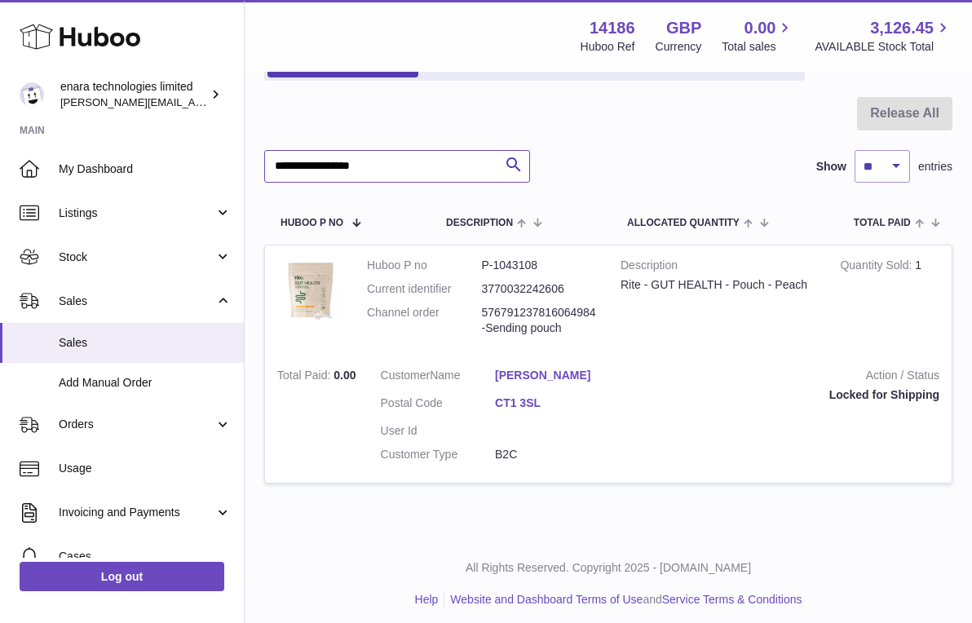
scroll to position [139, 0]
type input "**********"
click at [93, 338] on span "Sales" at bounding box center [145, 342] width 173 height 15
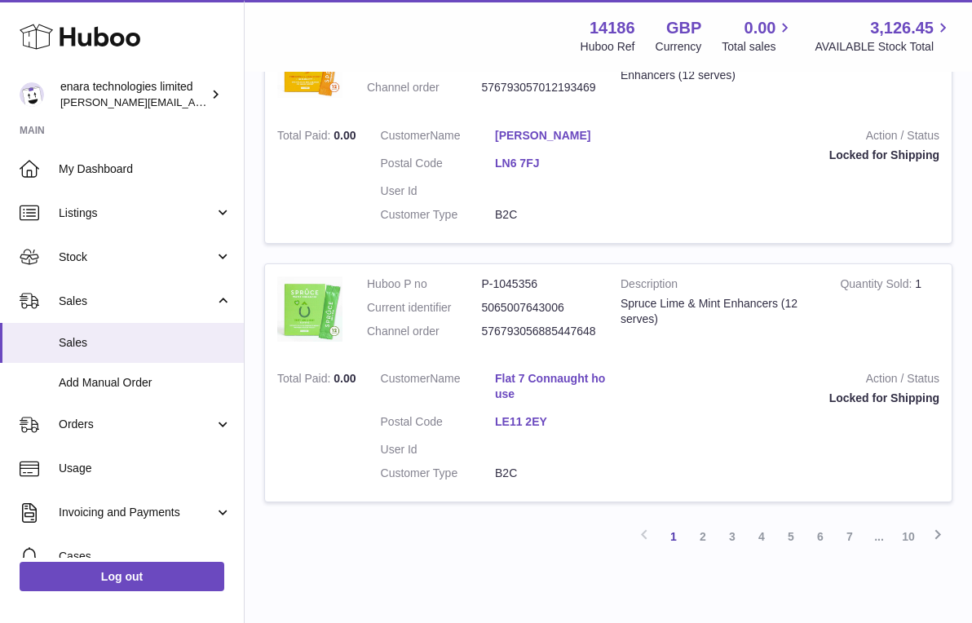
scroll to position [2338, 0]
